Goal: Transaction & Acquisition: Purchase product/service

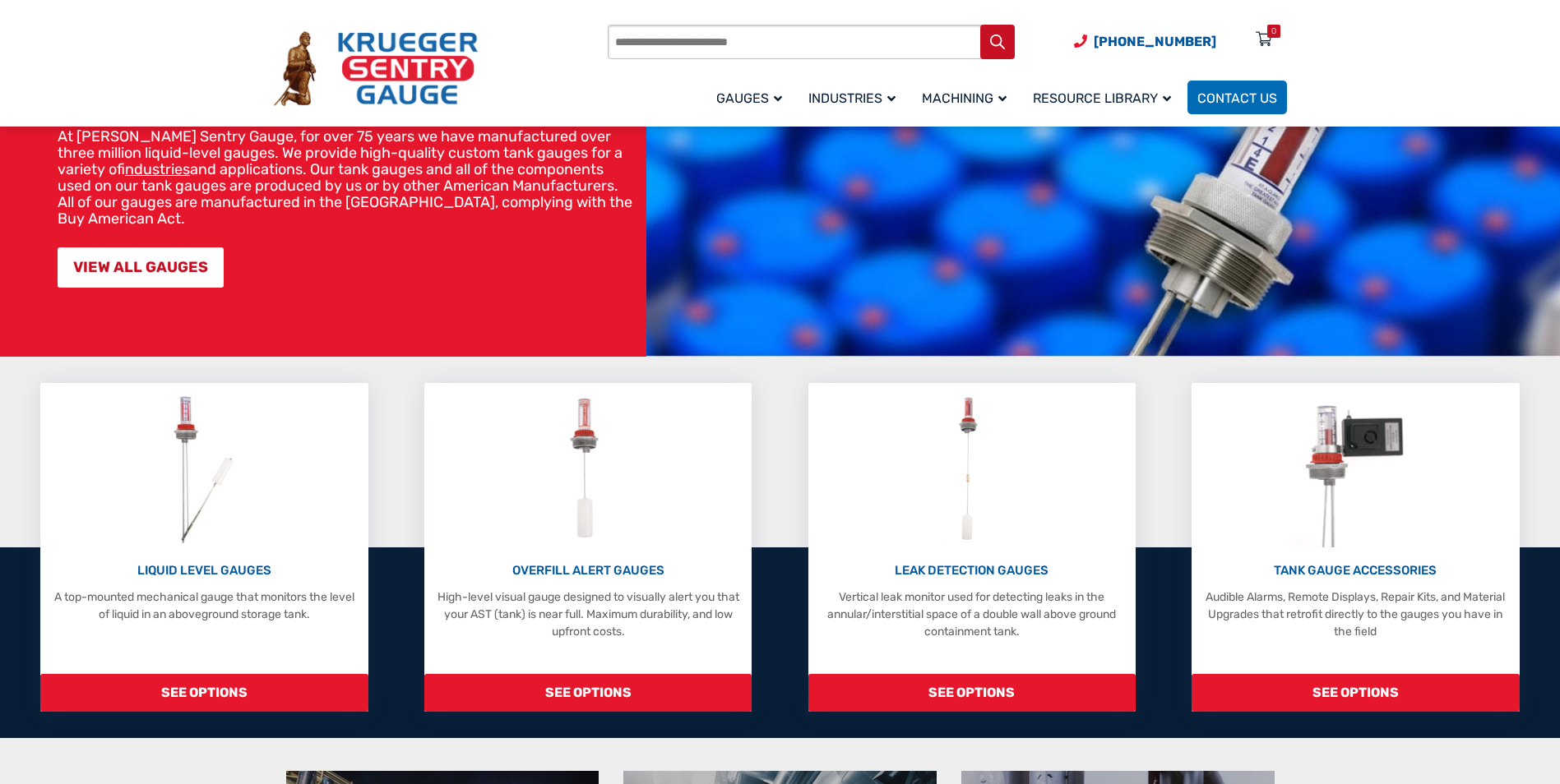
scroll to position [165, 0]
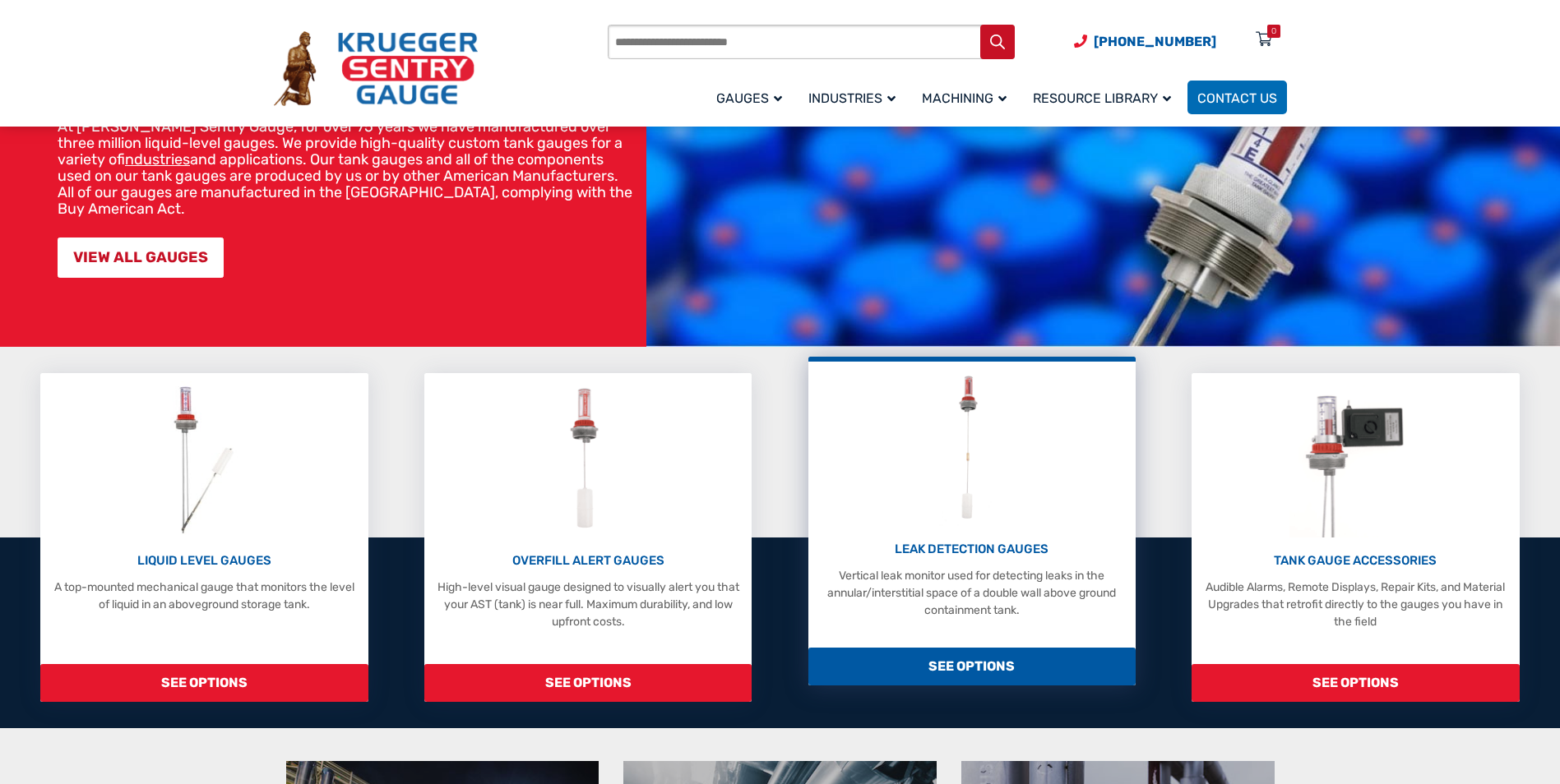
click at [994, 664] on span "SEE OPTIONS" at bounding box center [973, 666] width 328 height 38
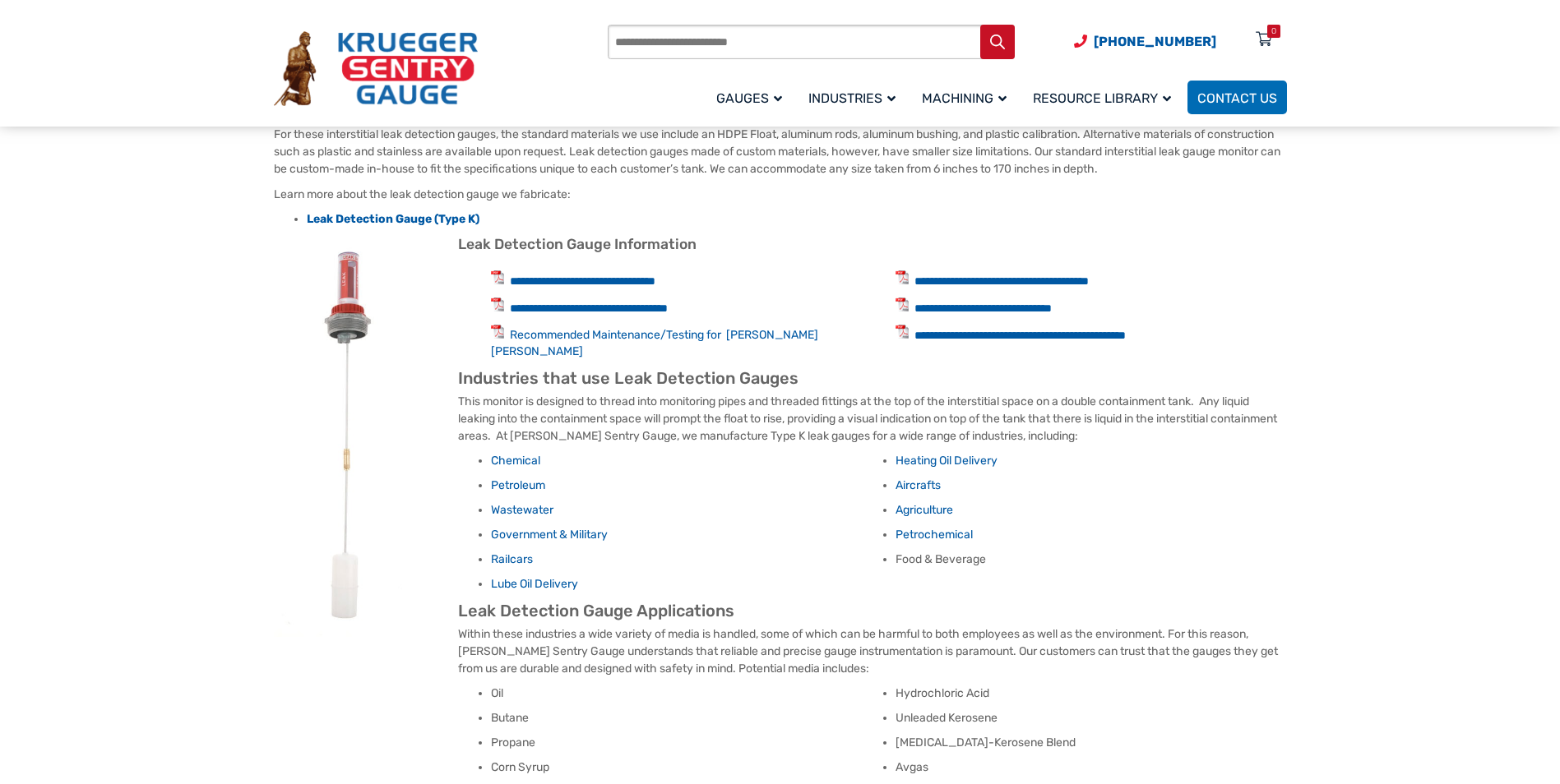
scroll to position [740, 0]
click at [345, 290] on img at bounding box center [356, 435] width 165 height 401
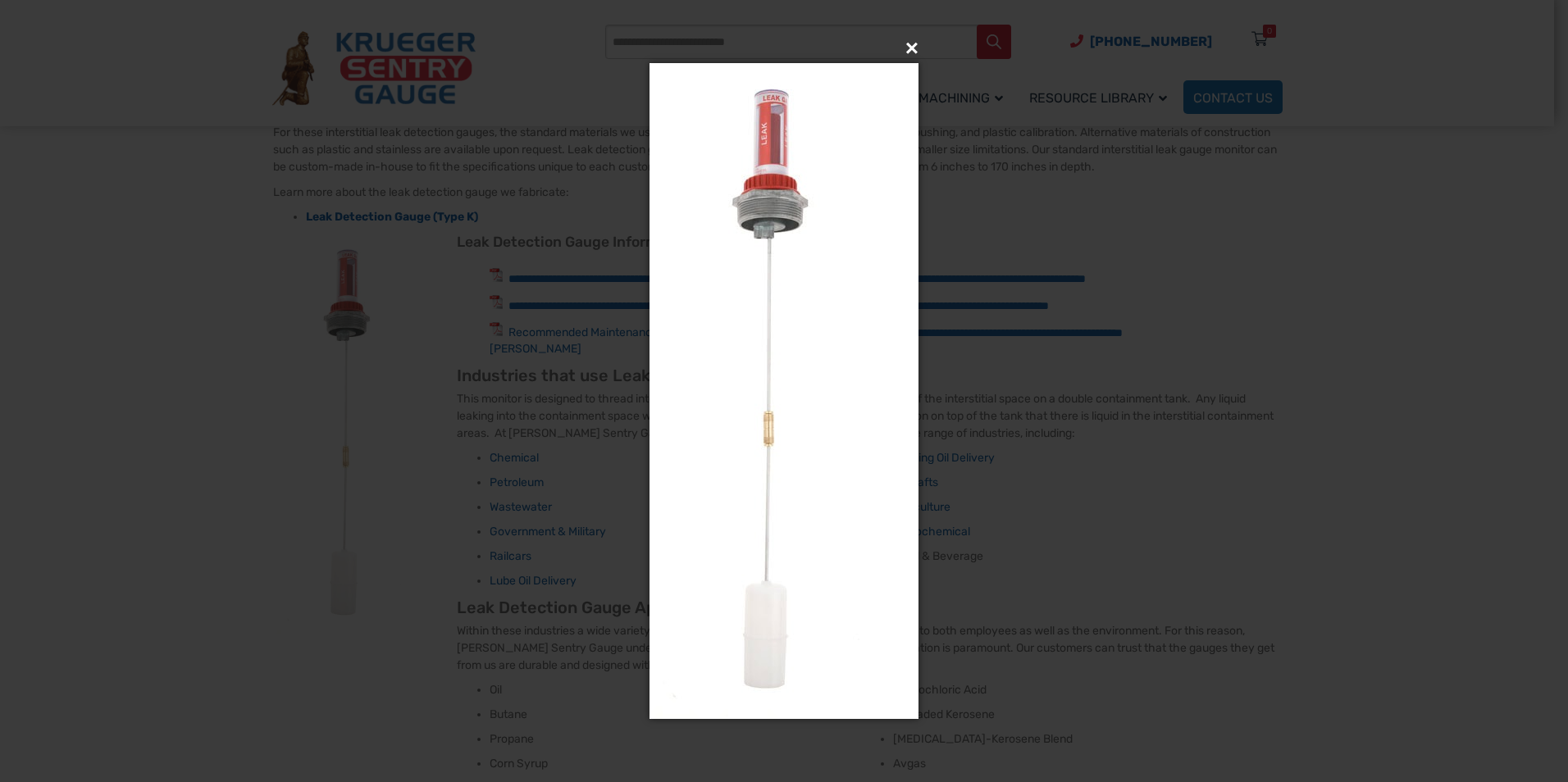
click at [909, 49] on button "×" at bounding box center [789, 48] width 269 height 36
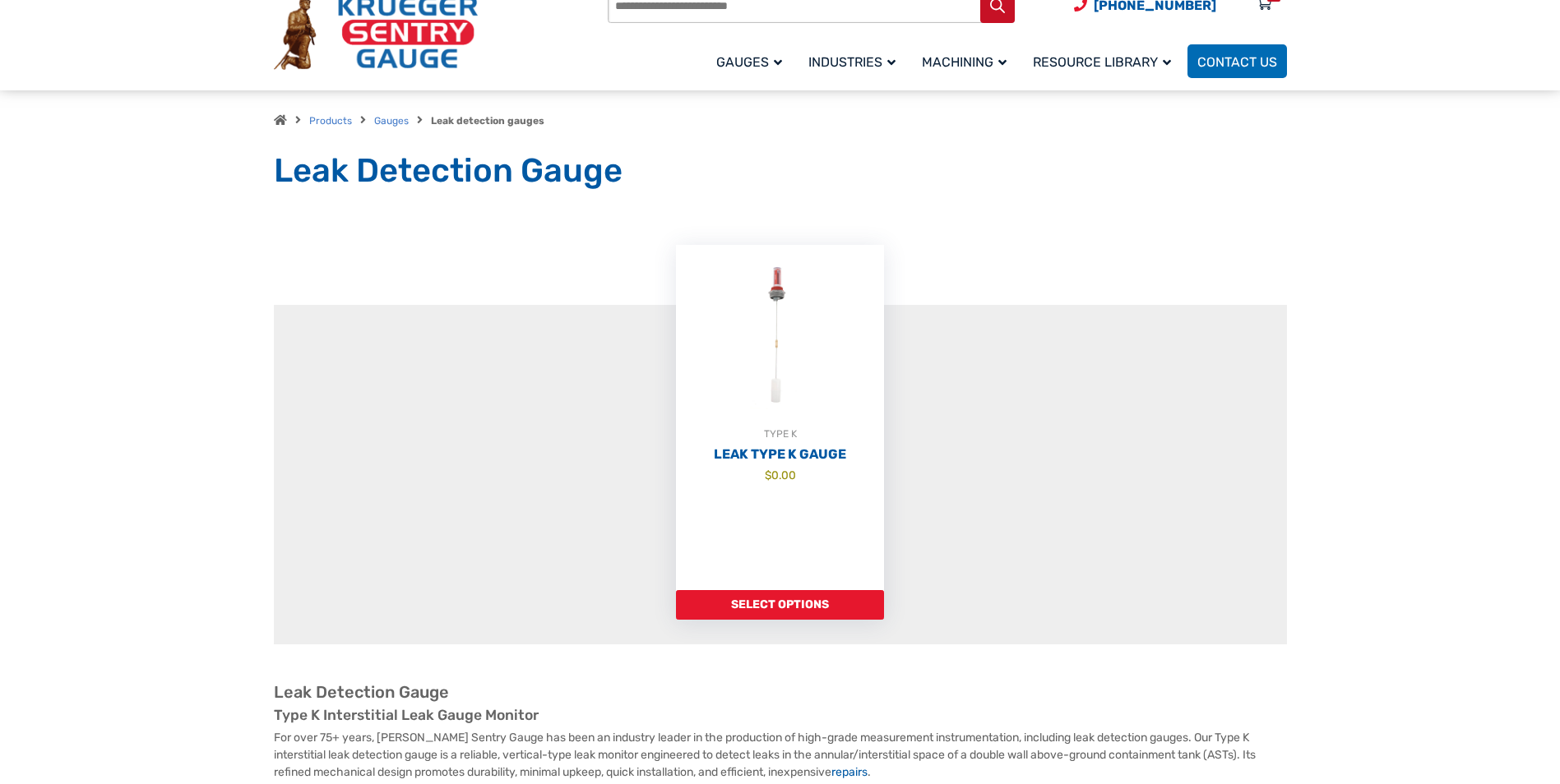
scroll to position [0, 0]
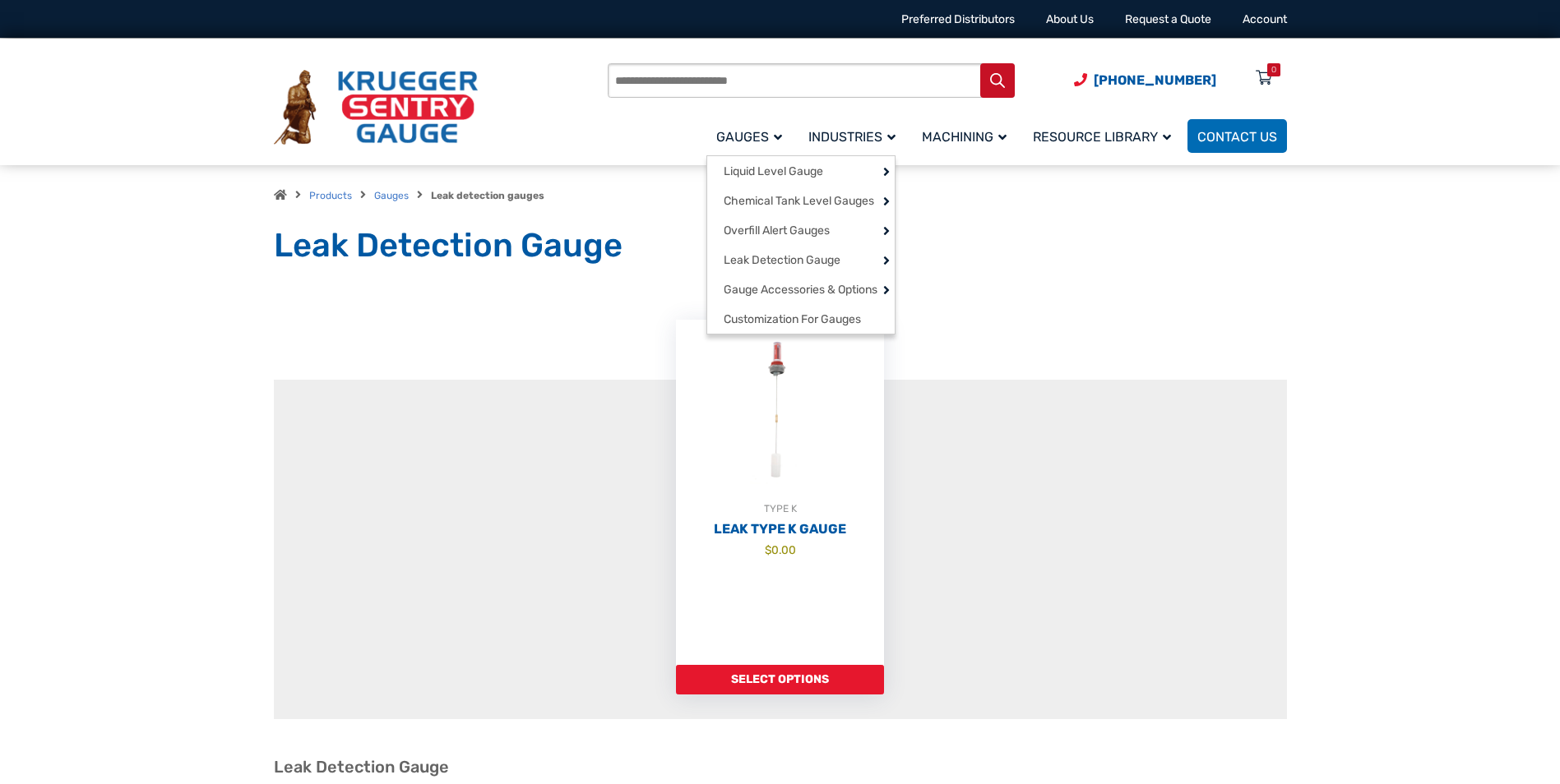
click at [778, 127] on link "Gauges" at bounding box center [752, 136] width 92 height 39
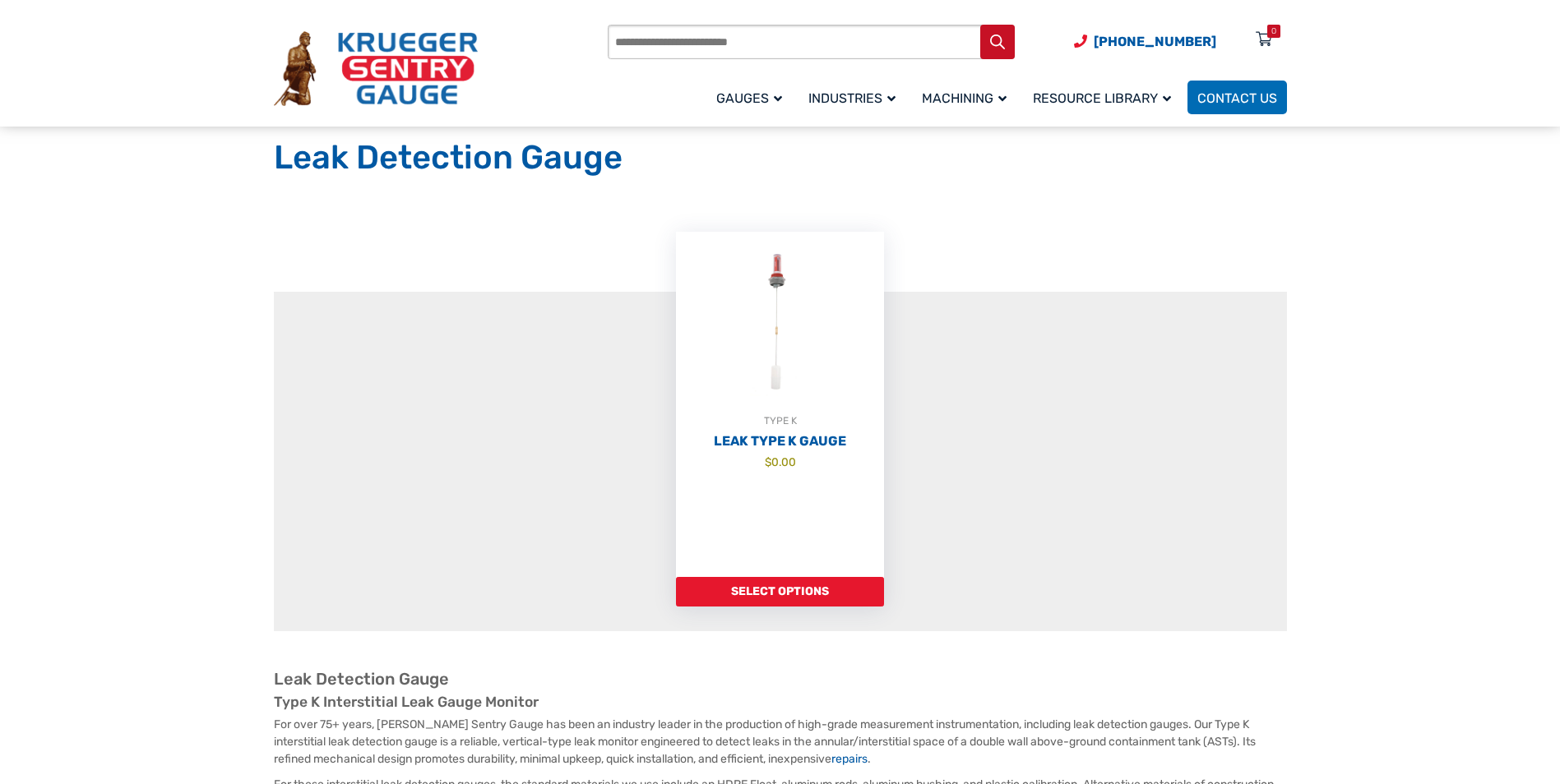
scroll to position [82, 0]
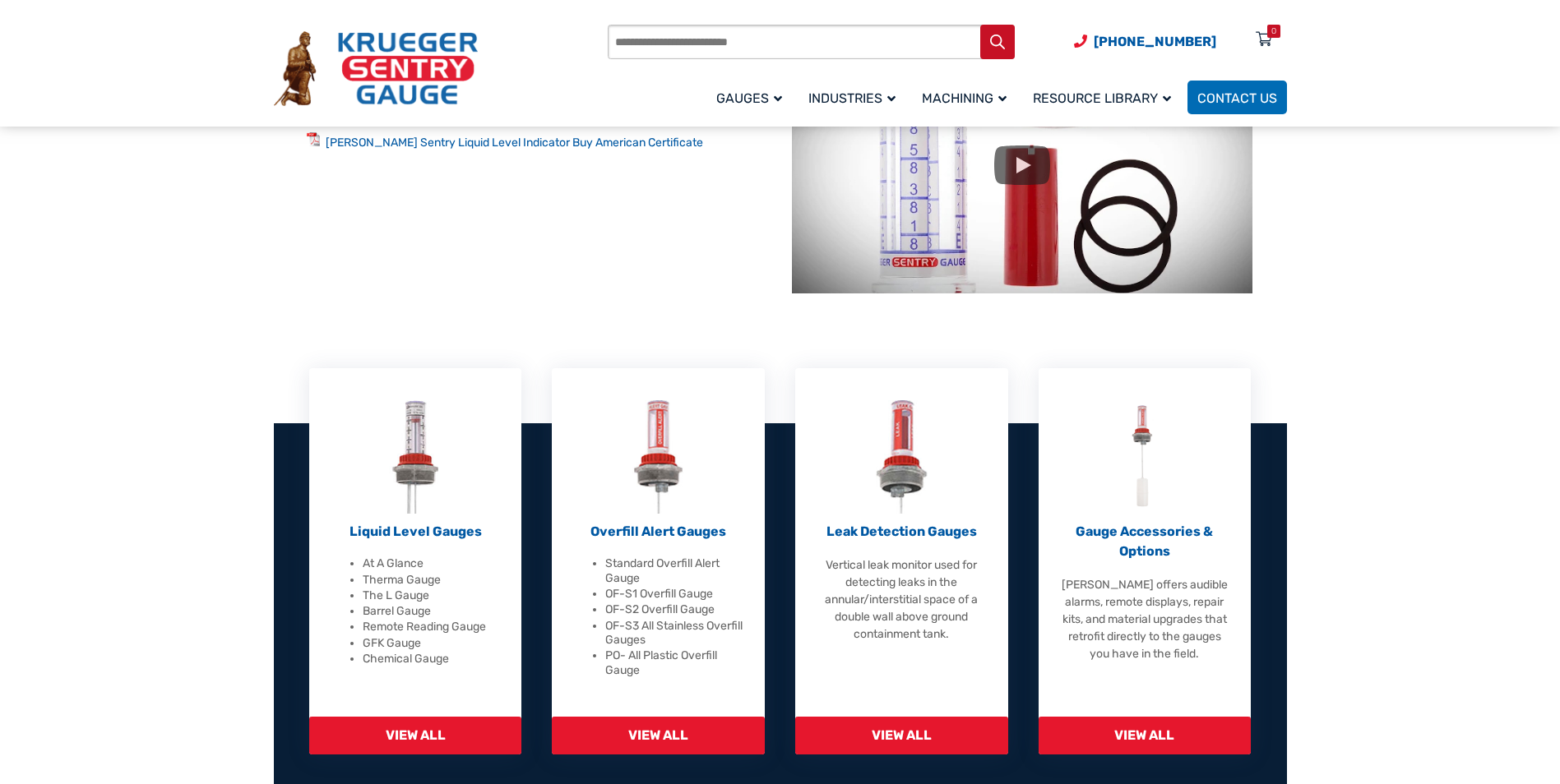
scroll to position [247, 0]
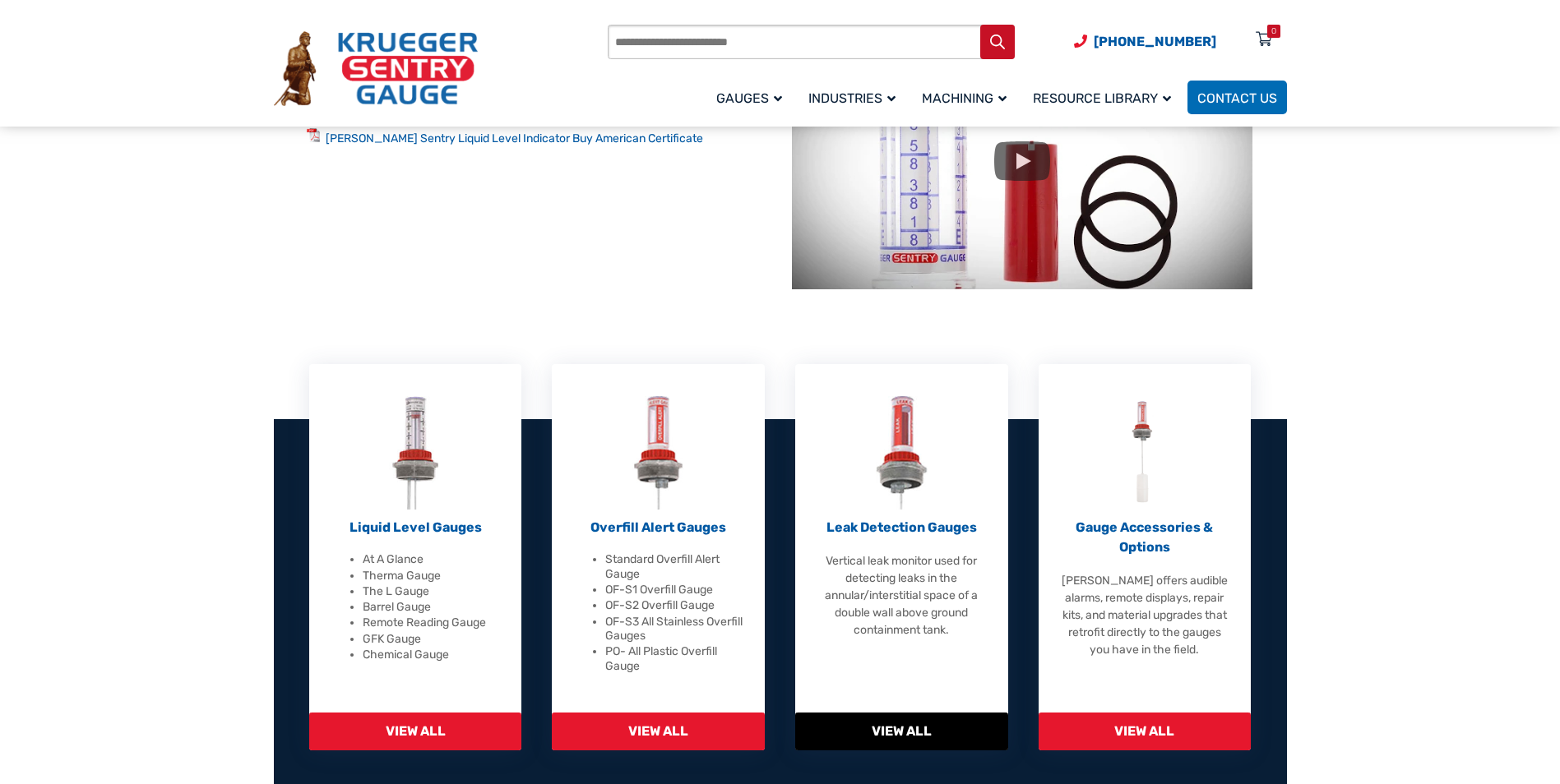
click at [892, 724] on span "View All" at bounding box center [902, 731] width 213 height 38
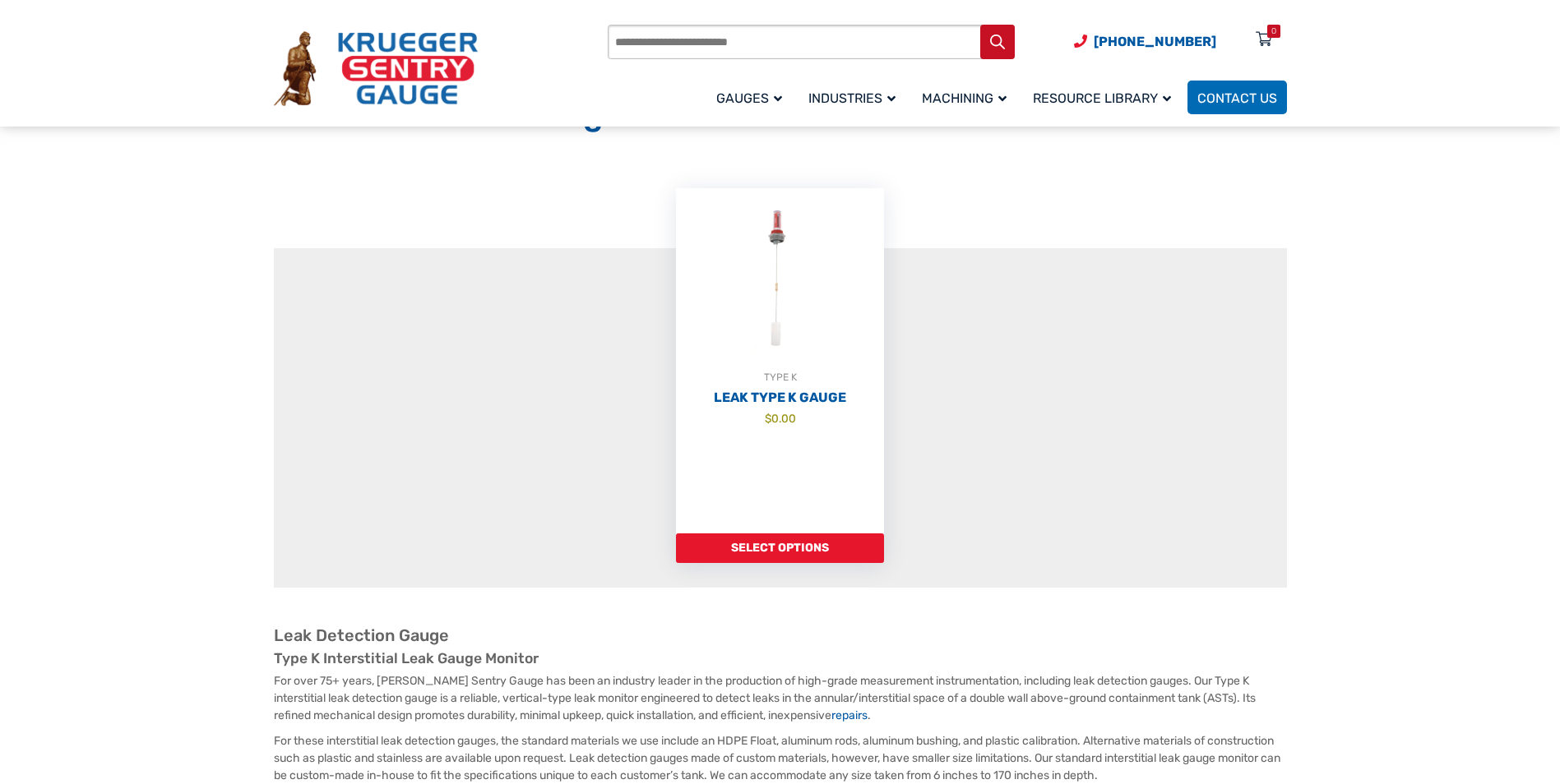
scroll to position [165, 0]
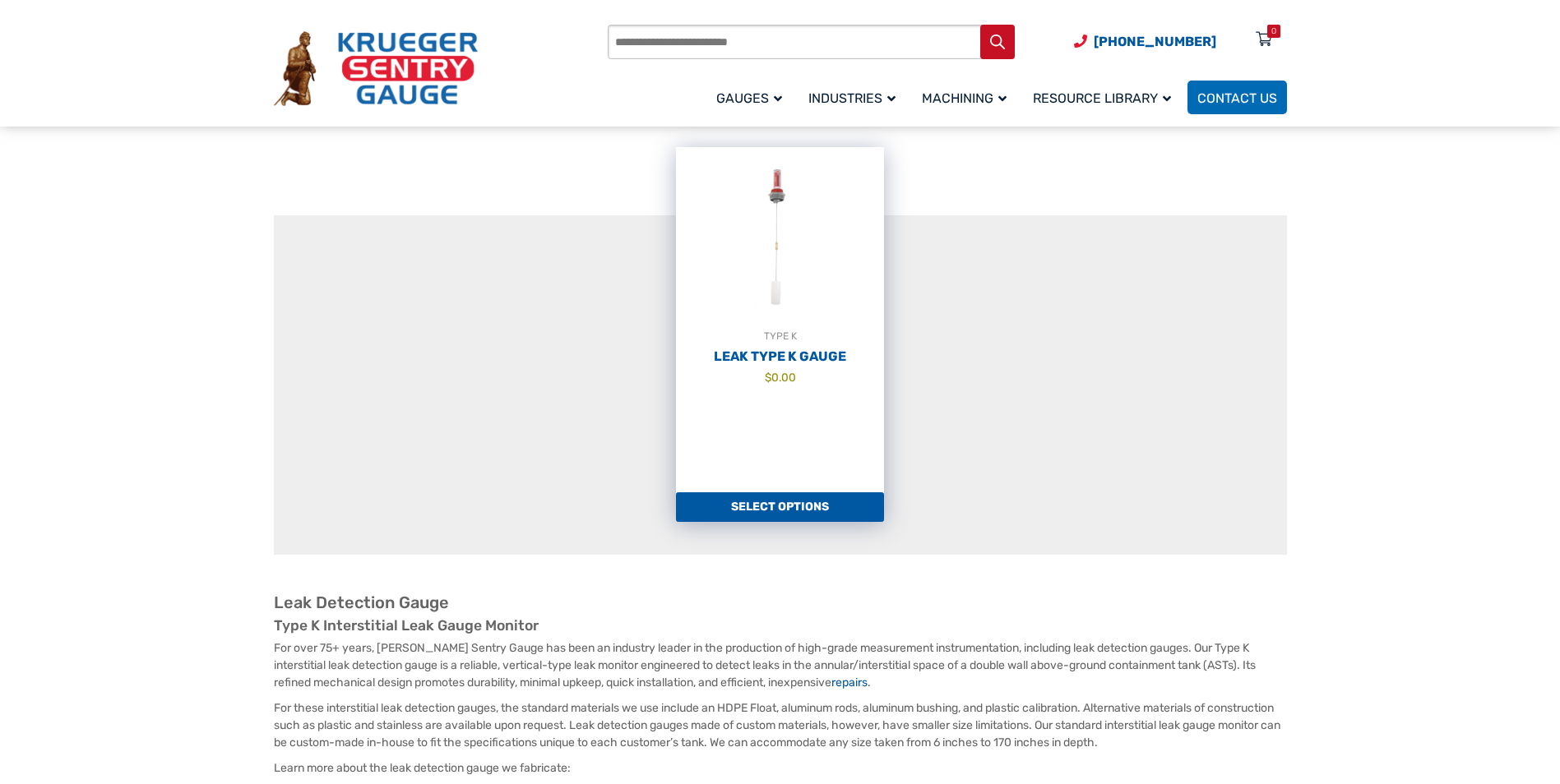
click at [783, 509] on link "Select options" at bounding box center [780, 506] width 208 height 29
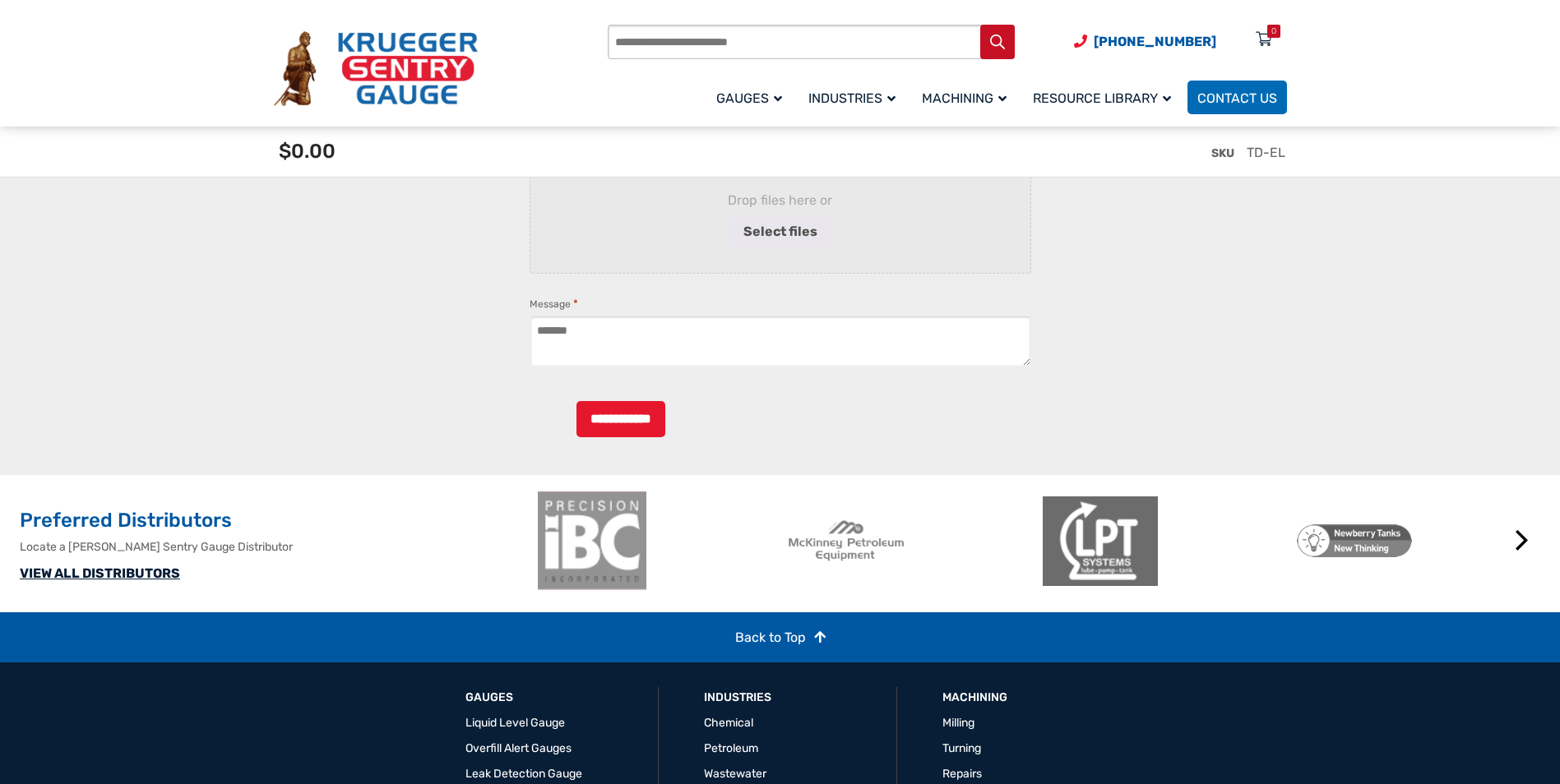
scroll to position [3288, 0]
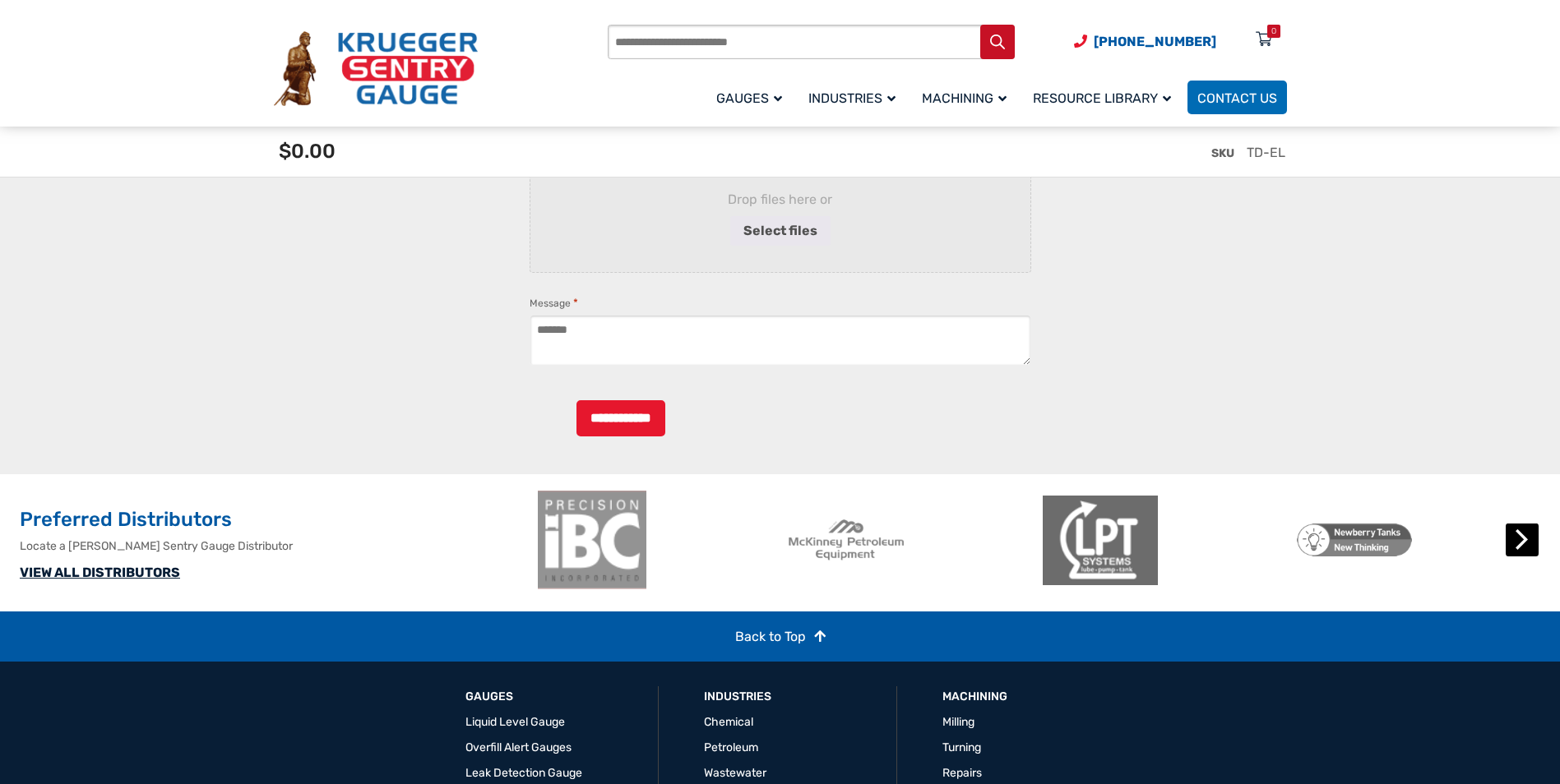
click at [1517, 556] on button "Next" at bounding box center [1522, 539] width 33 height 33
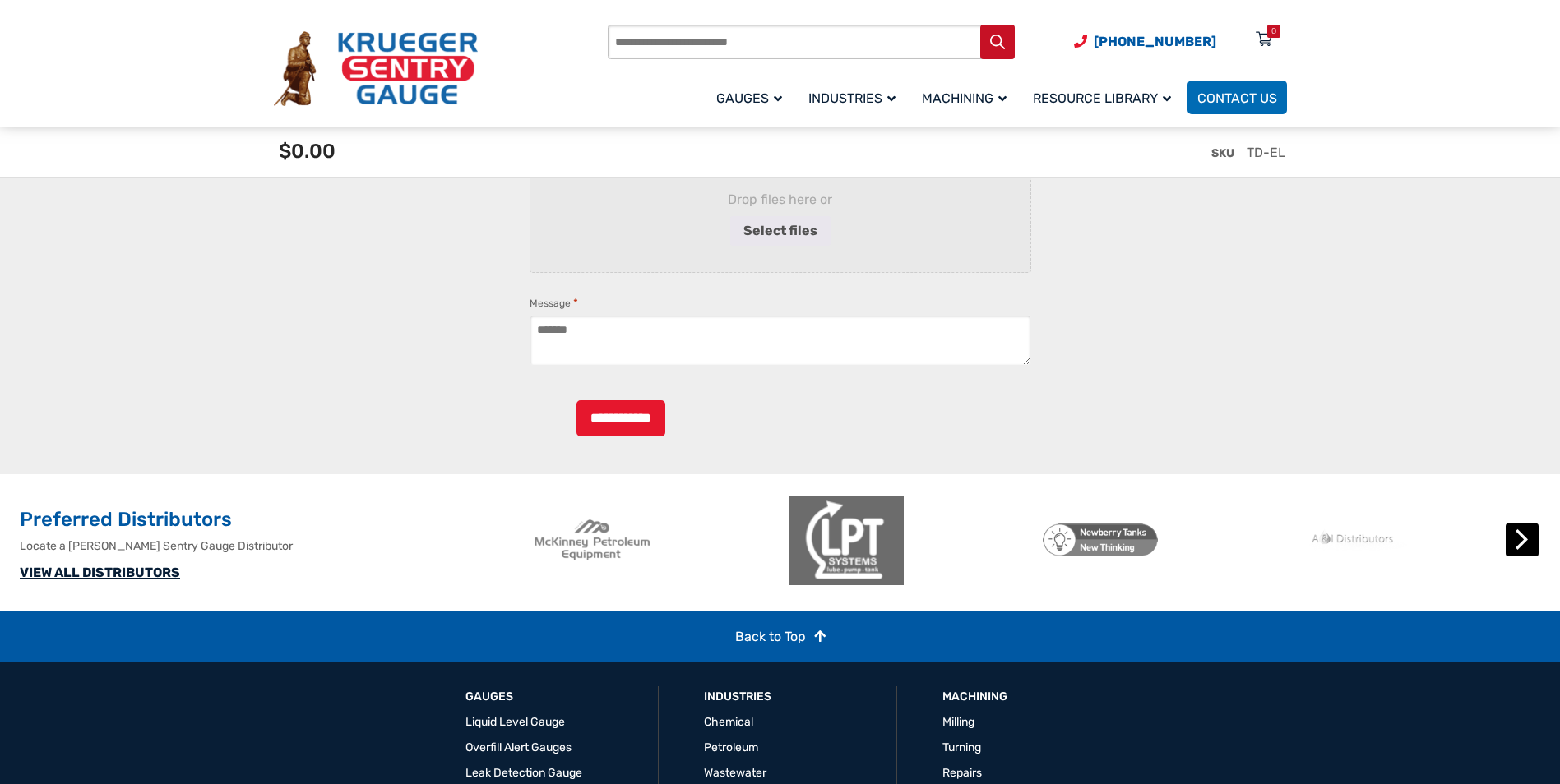
click at [1517, 556] on button "Next" at bounding box center [1522, 539] width 33 height 33
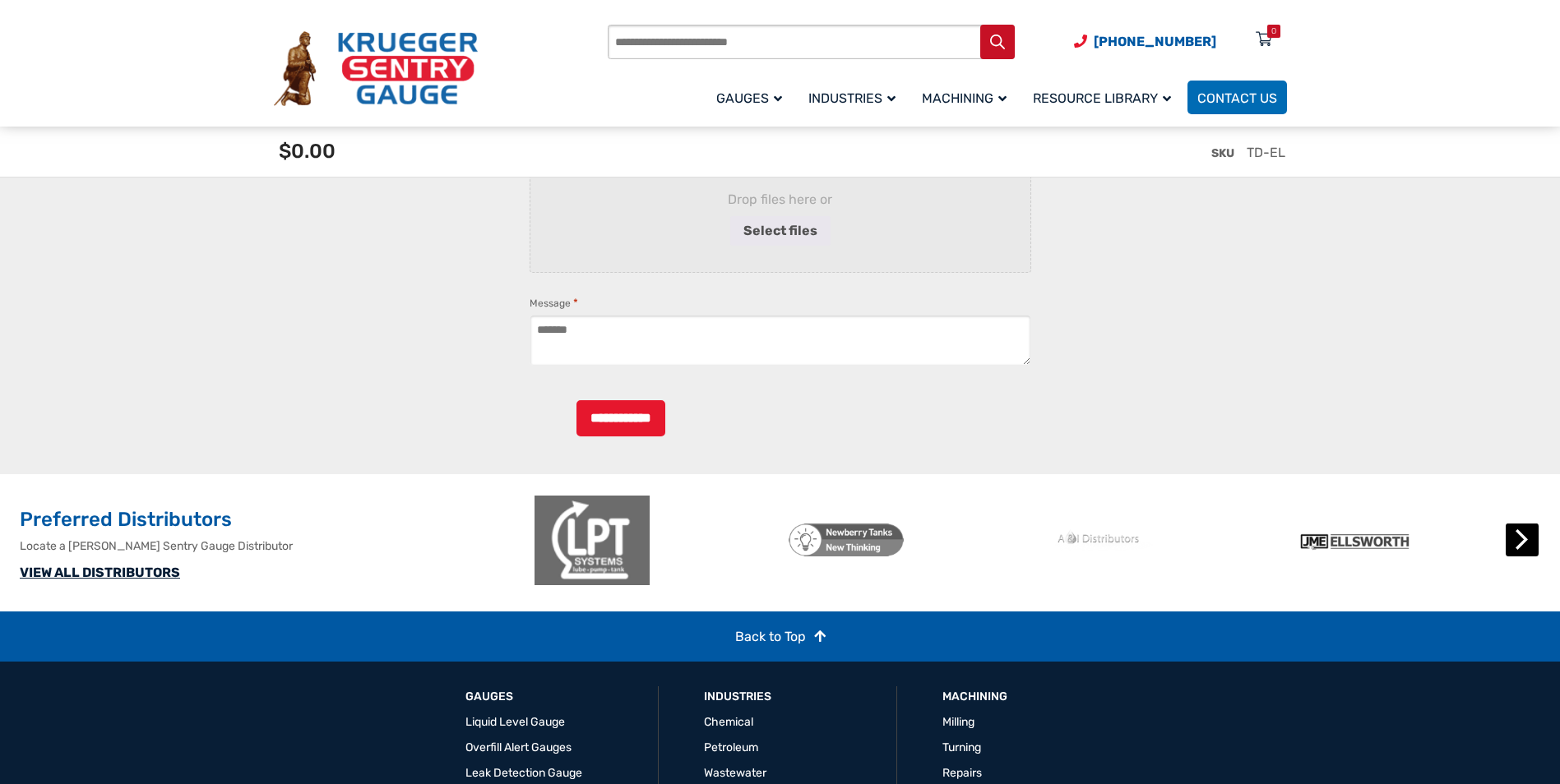
click at [1517, 556] on button "Next" at bounding box center [1522, 539] width 33 height 33
click at [1518, 556] on button "Next" at bounding box center [1522, 539] width 33 height 33
click at [1524, 556] on button "Next" at bounding box center [1522, 539] width 33 height 33
click at [1522, 556] on button "Next" at bounding box center [1522, 539] width 33 height 33
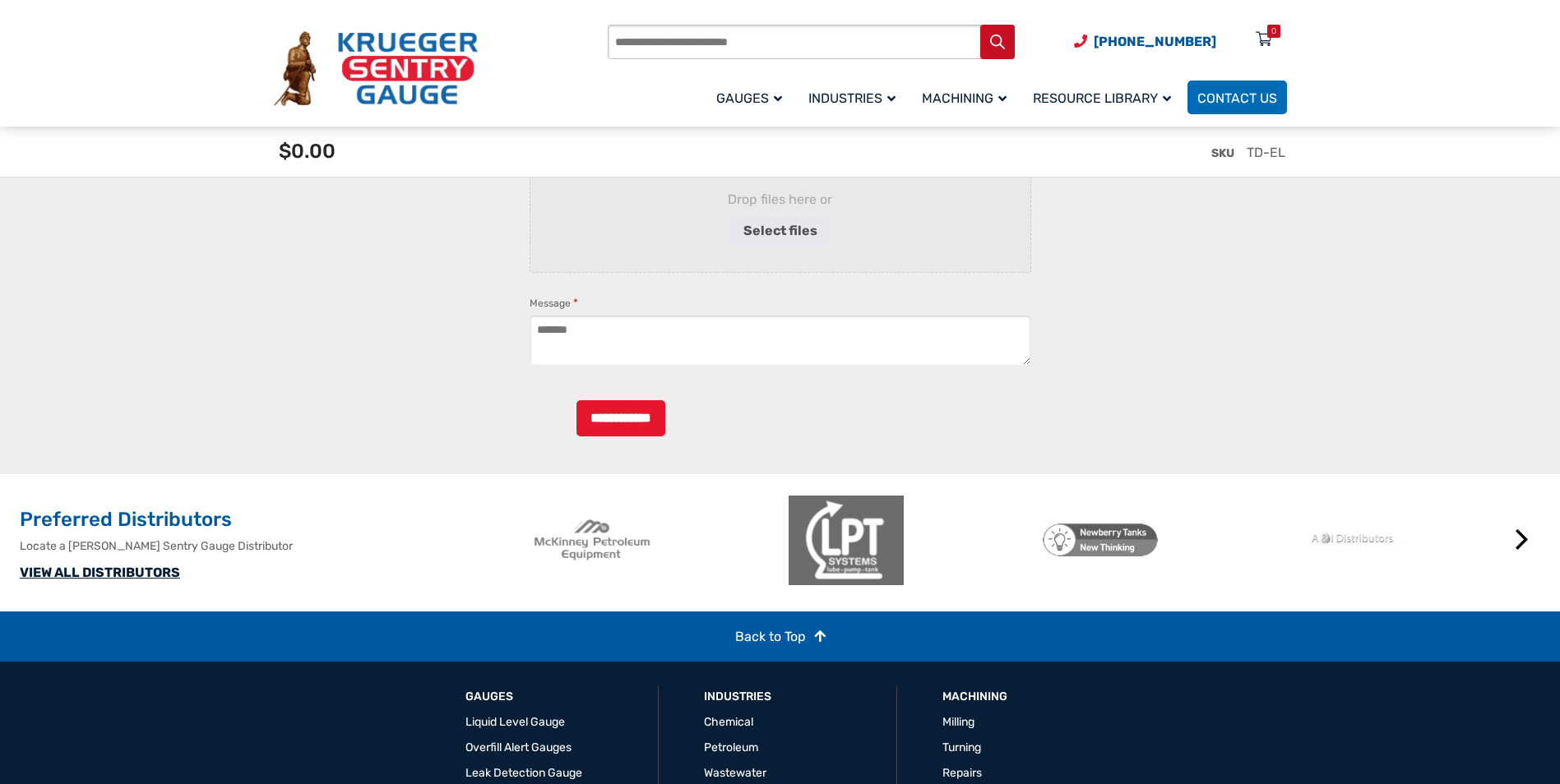
drag, startPoint x: 711, startPoint y: 590, endPoint x: 1575, endPoint y: 547, distance: 865.1
drag, startPoint x: 901, startPoint y: 606, endPoint x: 1271, endPoint y: 558, distance: 373.1
click at [908, 588] on img at bounding box center [849, 540] width 115 height 99
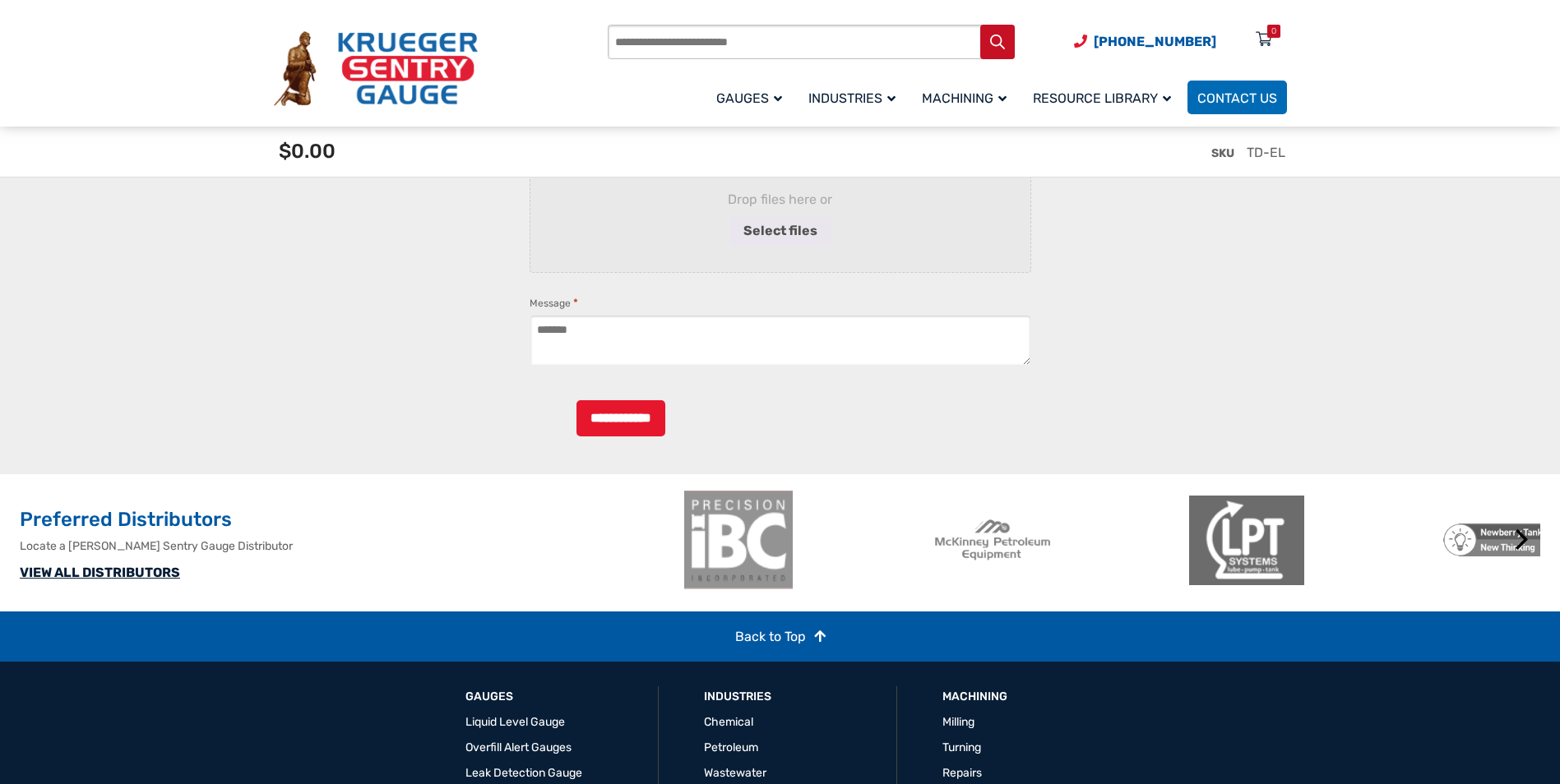
drag, startPoint x: 687, startPoint y: 615, endPoint x: 1155, endPoint y: 558, distance: 471.5
click at [1100, 570] on div at bounding box center [1054, 540] width 254 height 99
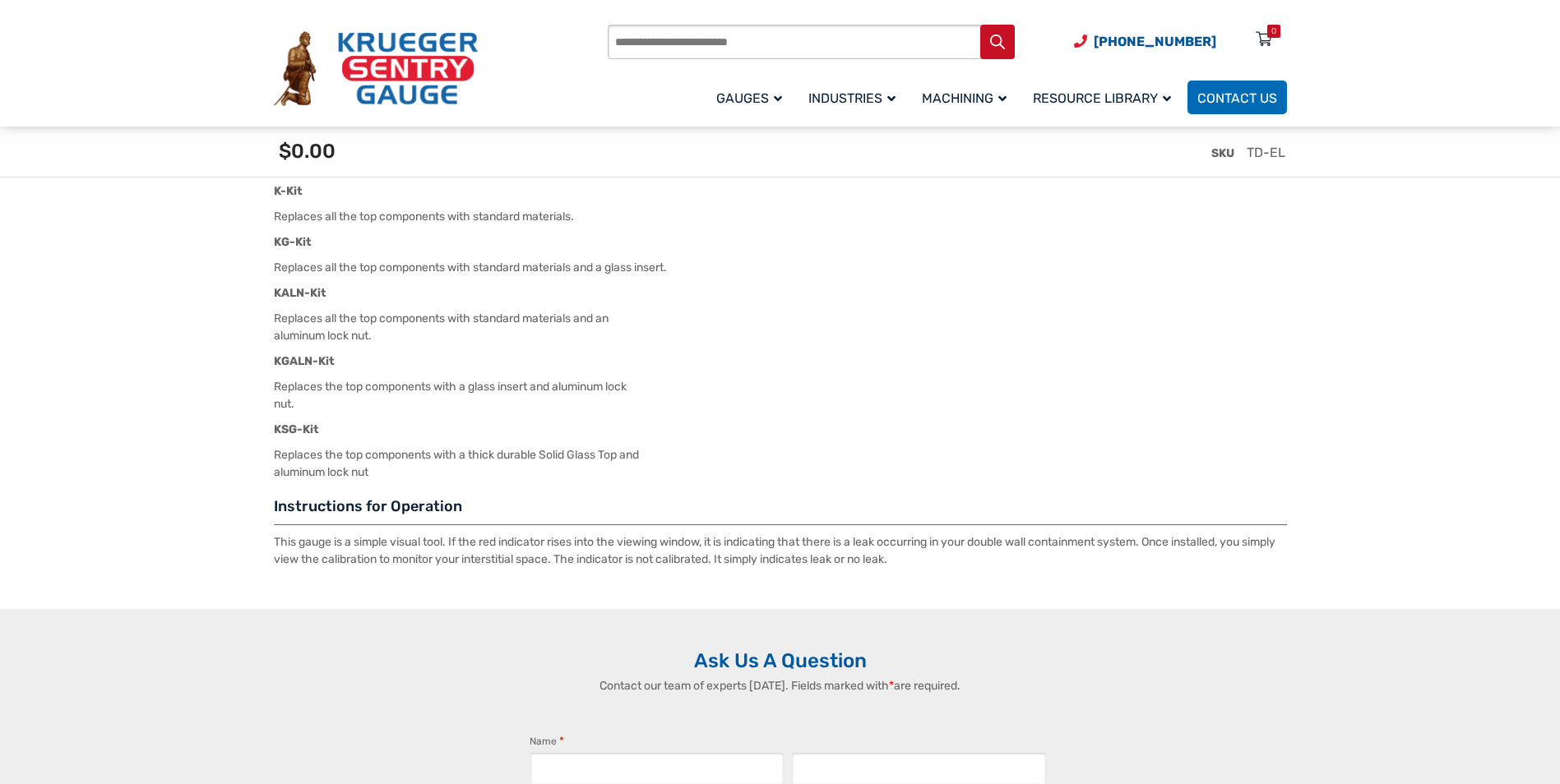
scroll to position [2384, 0]
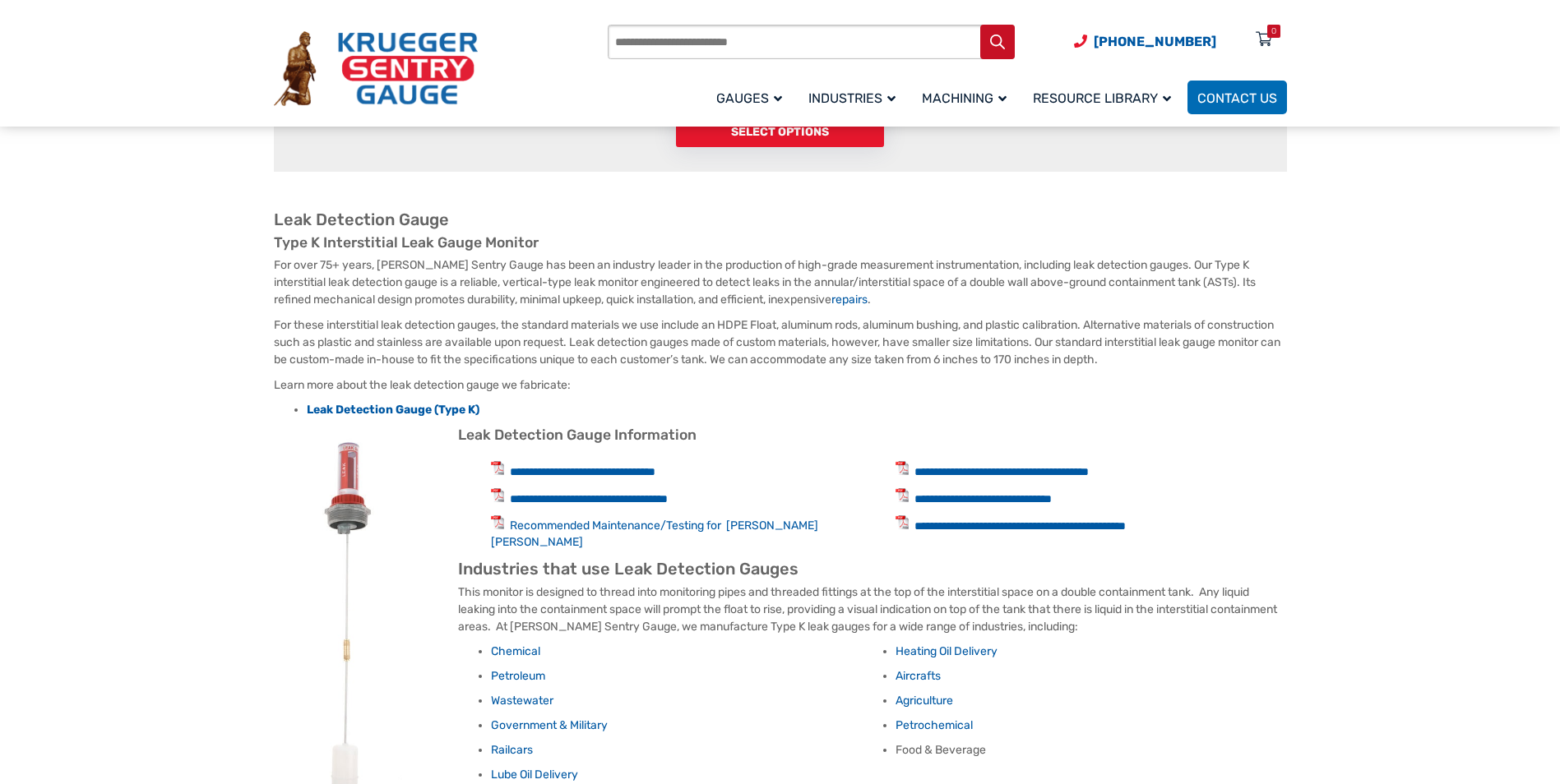
scroll to position [658, 0]
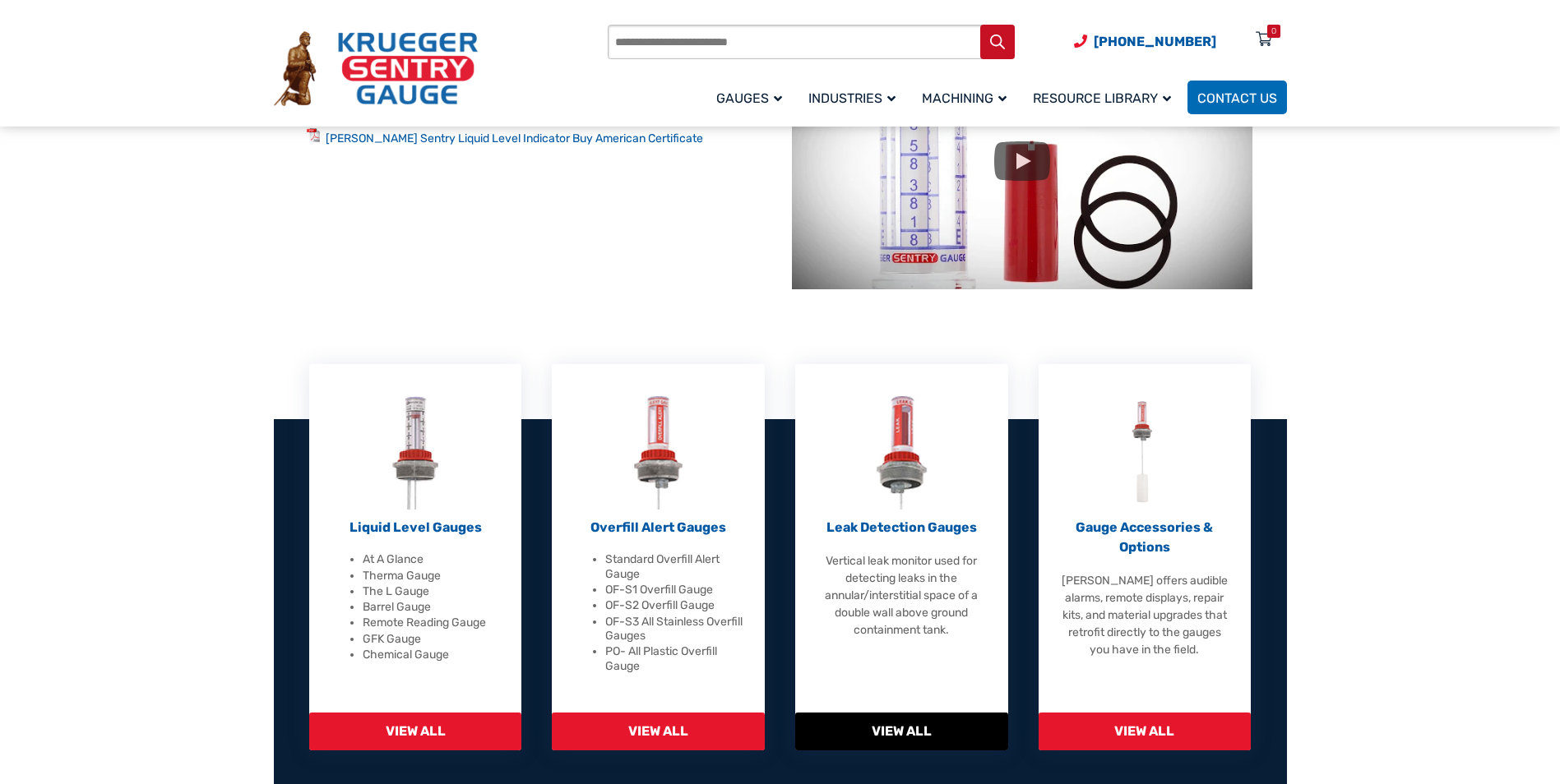
click at [900, 728] on span "View All" at bounding box center [902, 731] width 213 height 38
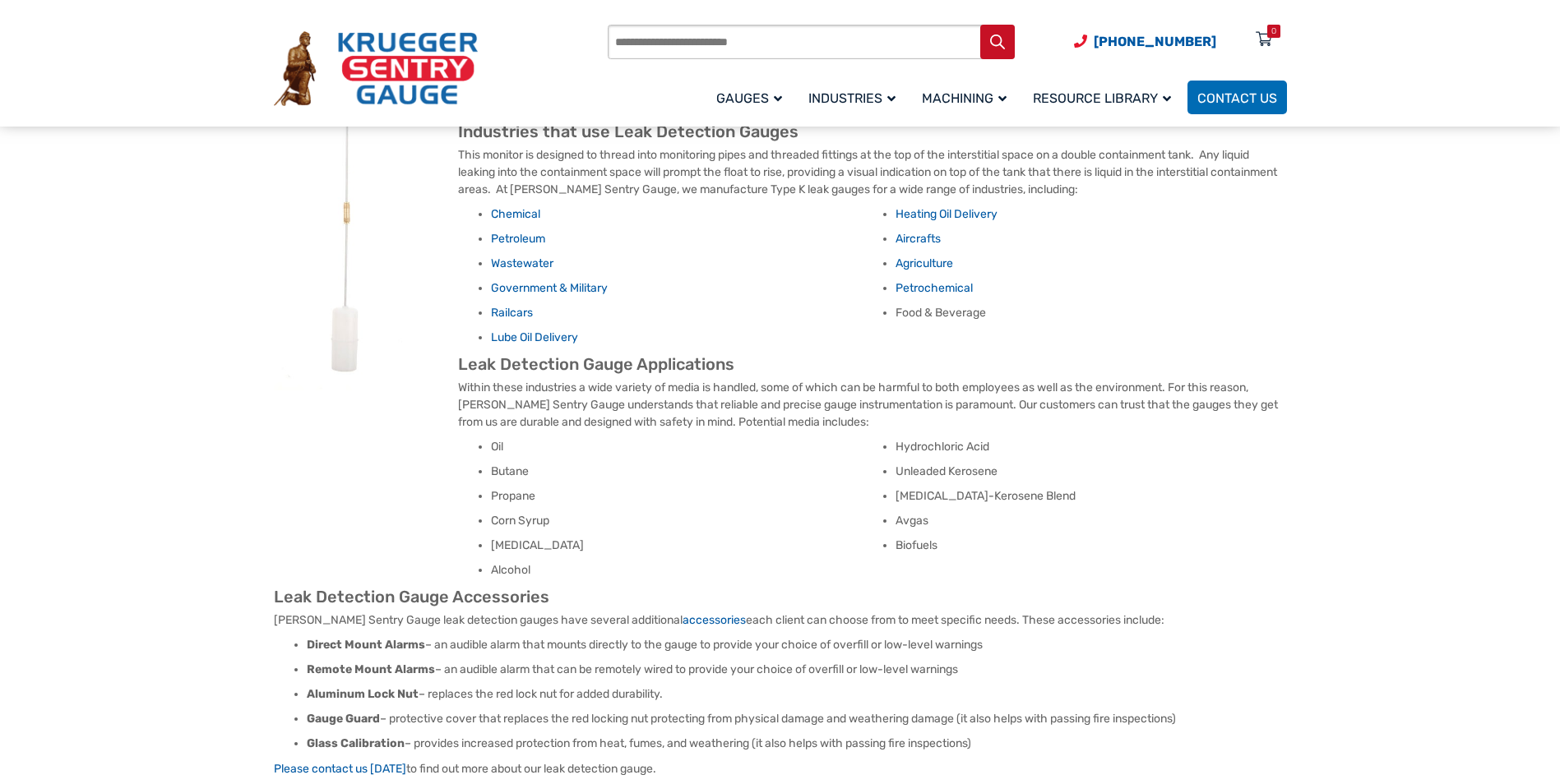
scroll to position [740, 0]
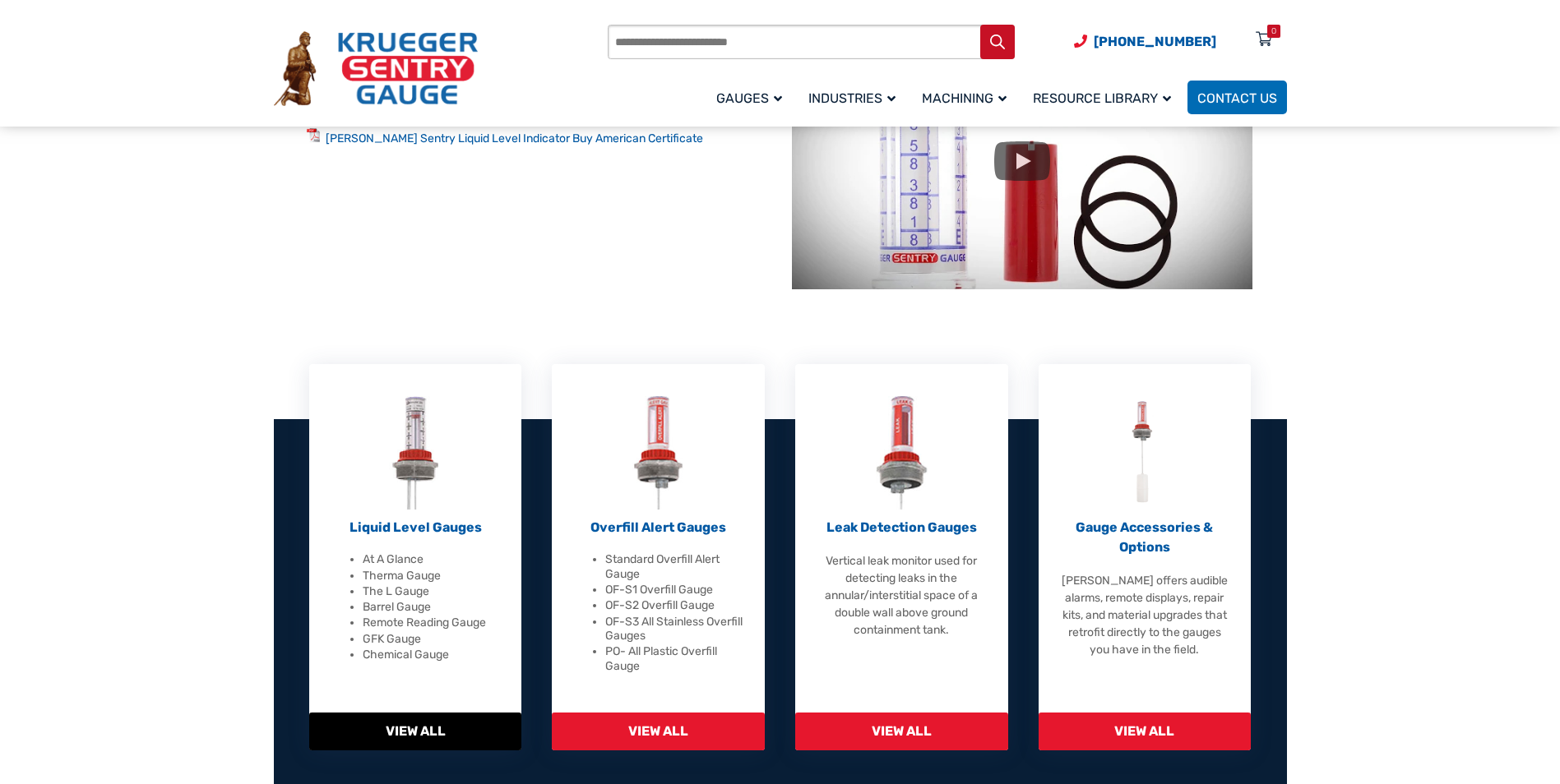
click at [435, 523] on p "Liquid Level Gauges" at bounding box center [415, 527] width 172 height 20
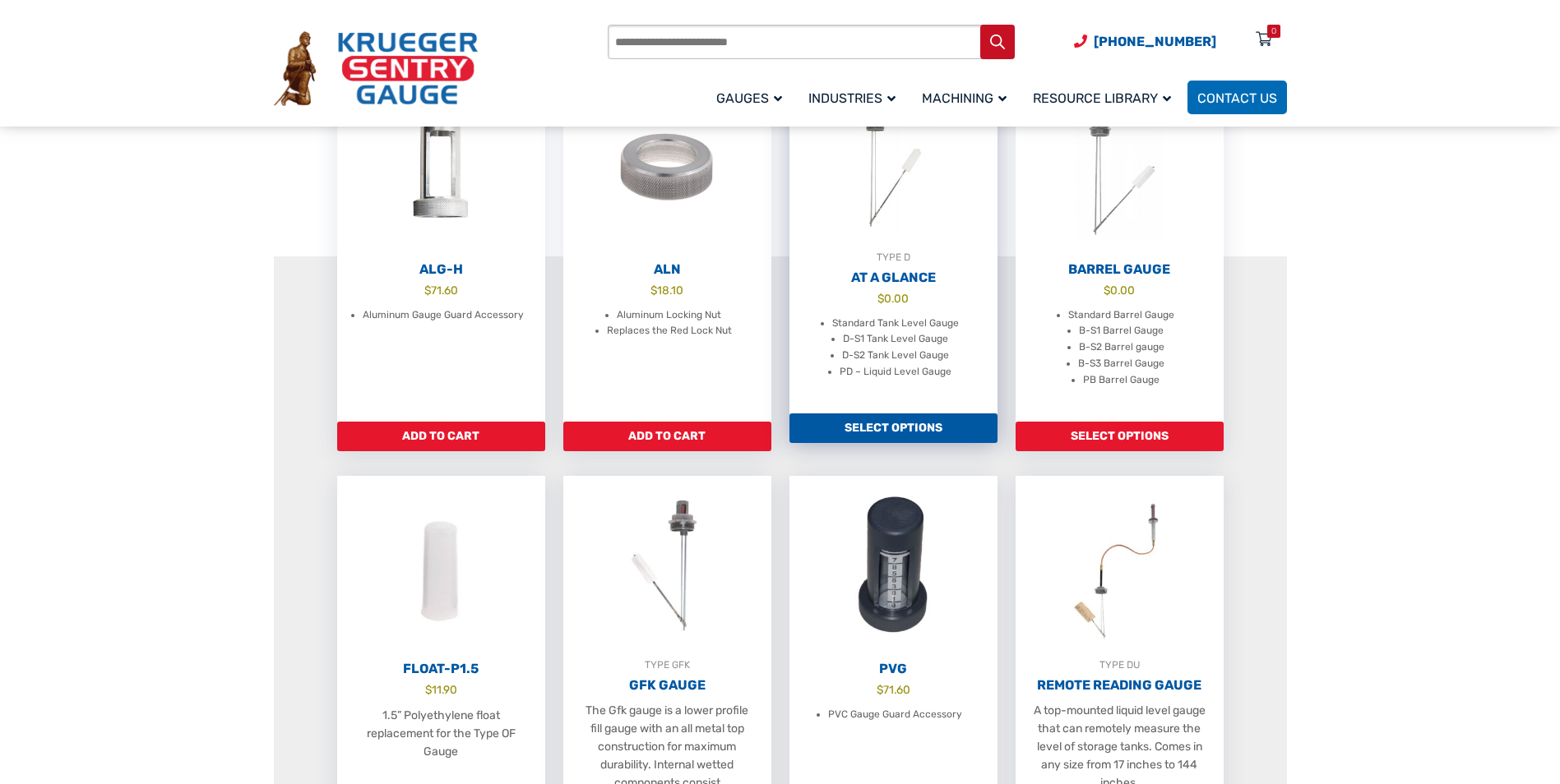
scroll to position [493, 0]
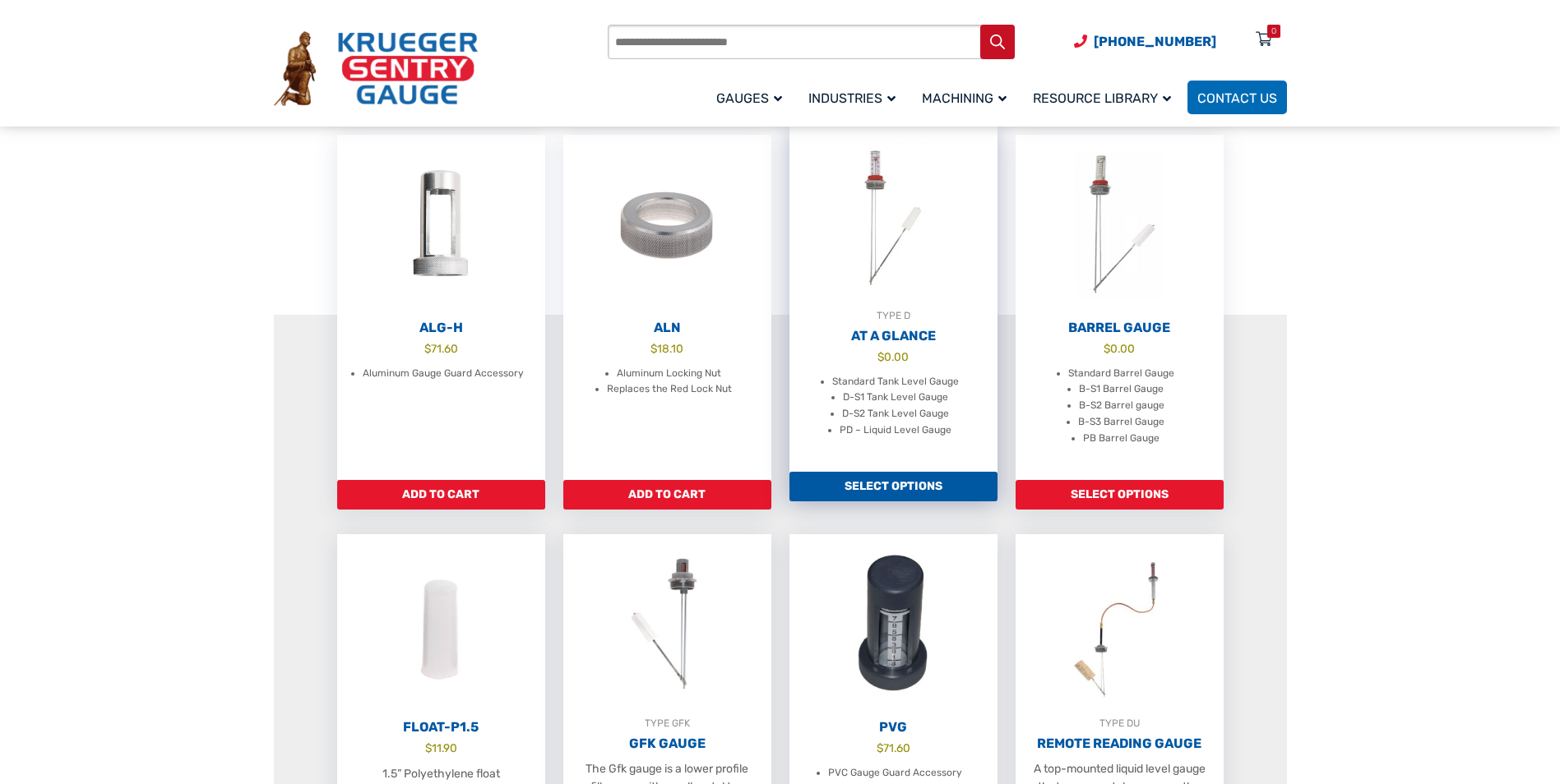
click at [879, 502] on link "Select options" at bounding box center [893, 486] width 208 height 29
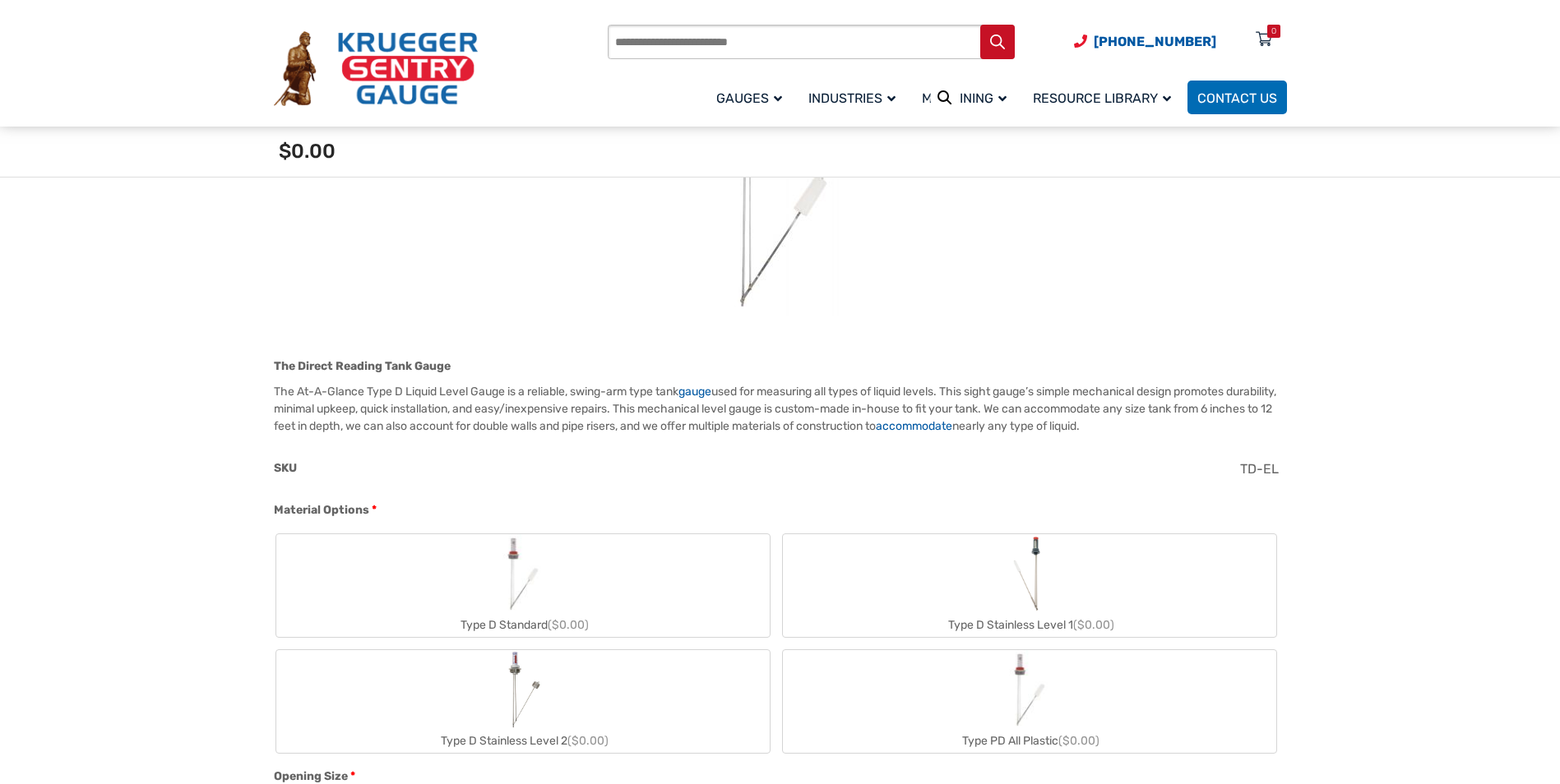
scroll to position [247, 0]
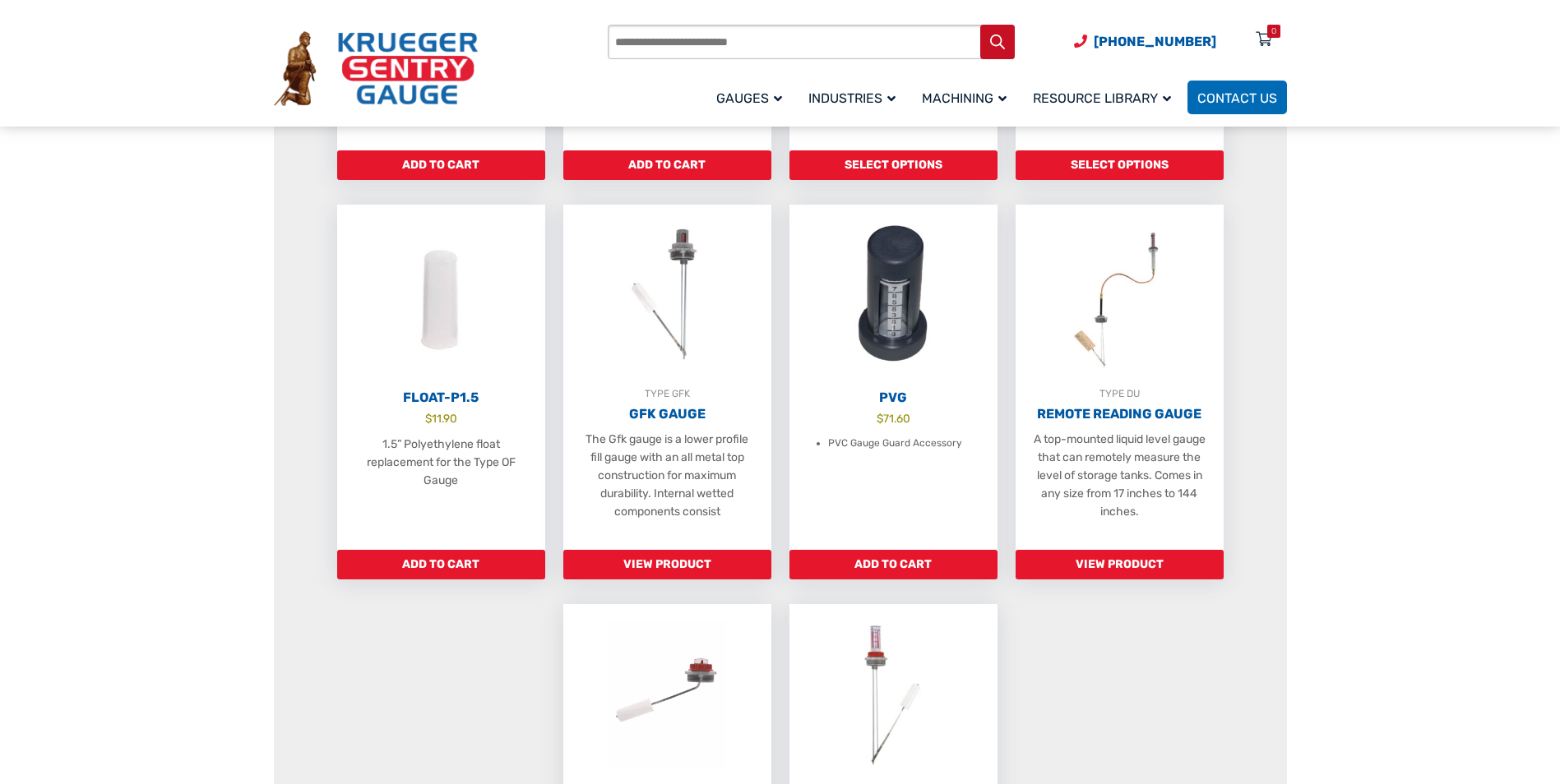
scroll to position [823, 0]
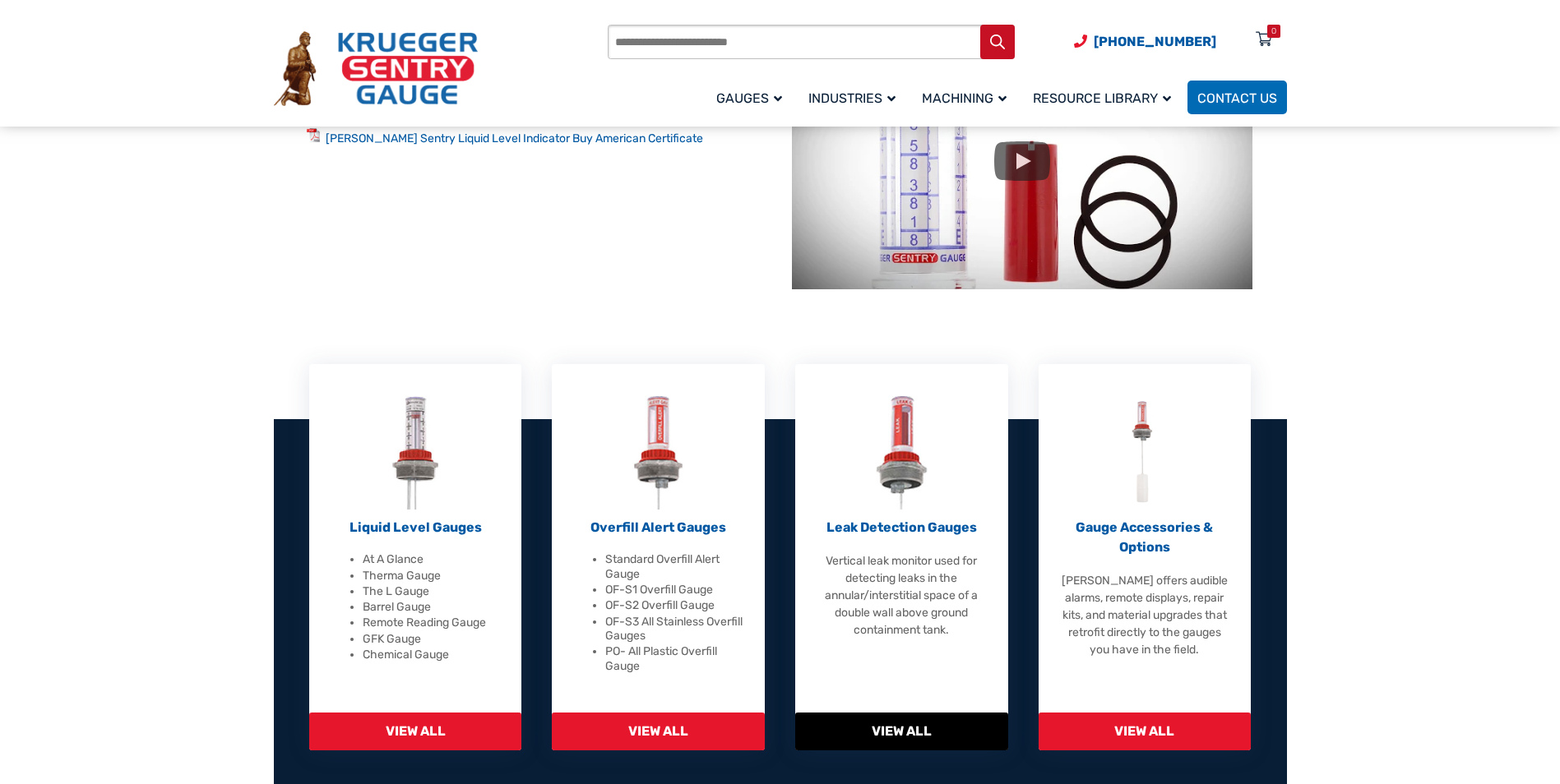
click at [885, 527] on p "Leak Detection Gauges" at bounding box center [902, 527] width 172 height 20
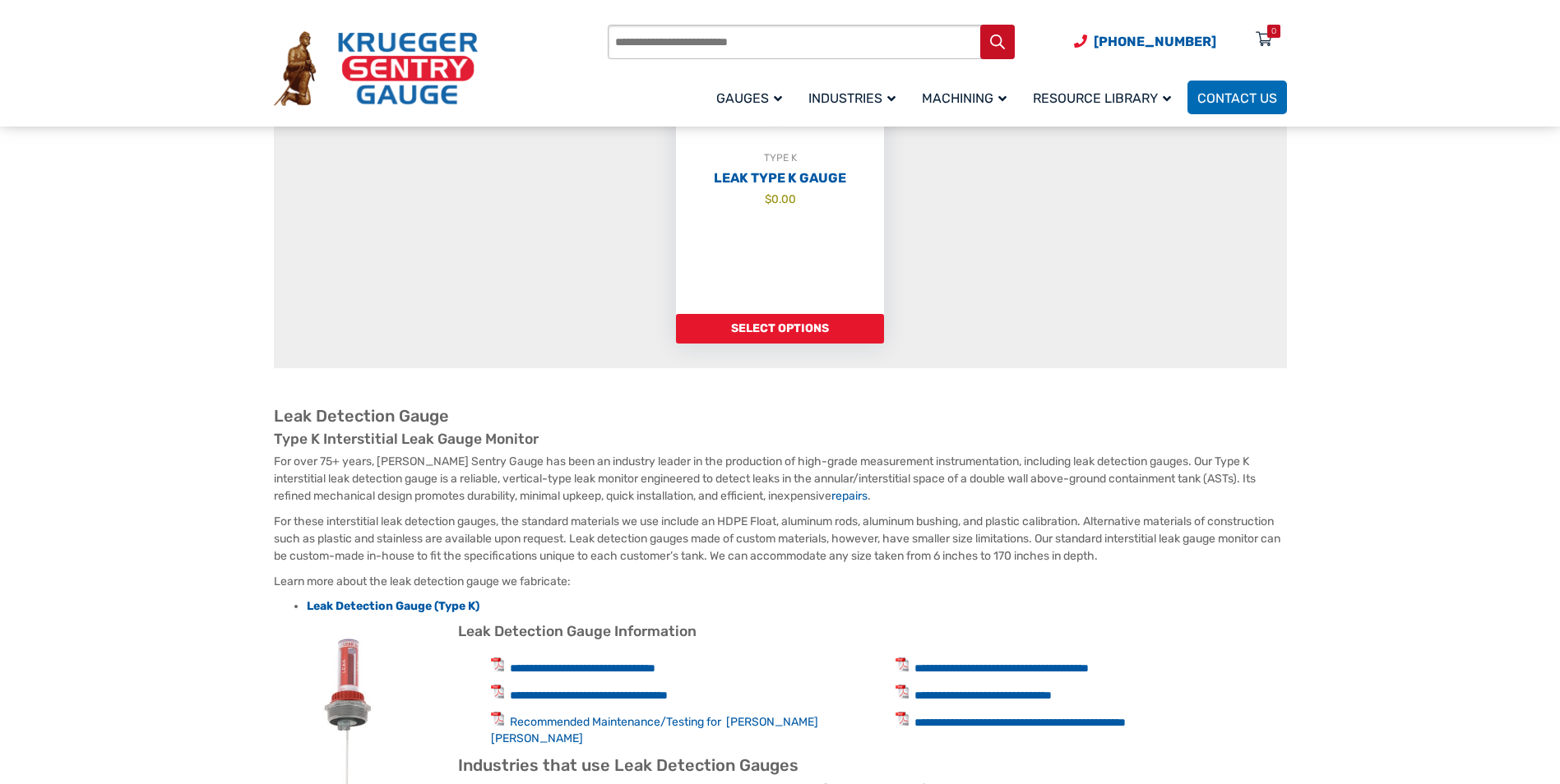
scroll to position [328, 0]
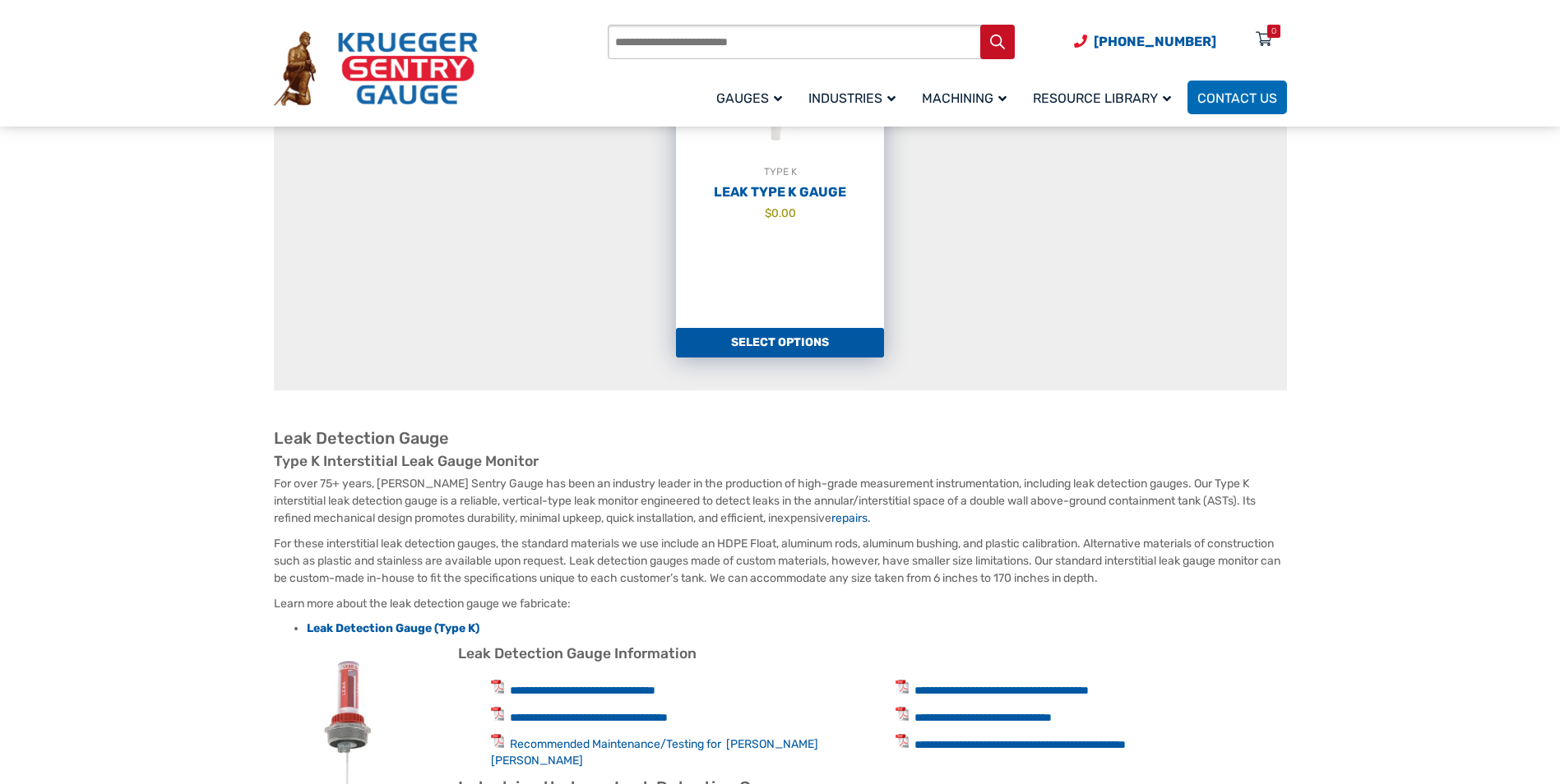
click at [787, 350] on link "Select options" at bounding box center [780, 343] width 208 height 29
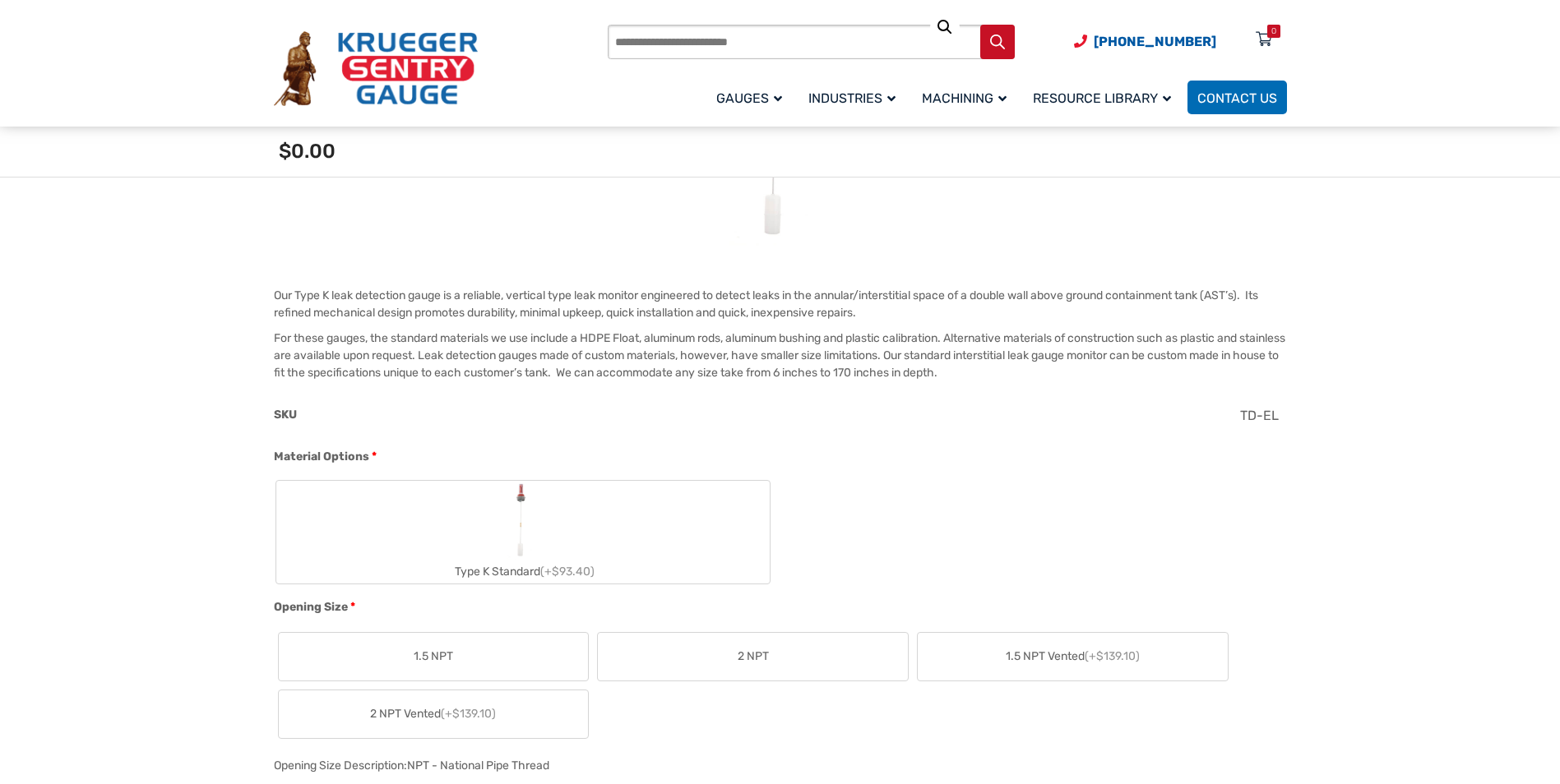
scroll to position [328, 0]
